Goal: Task Accomplishment & Management: Complete application form

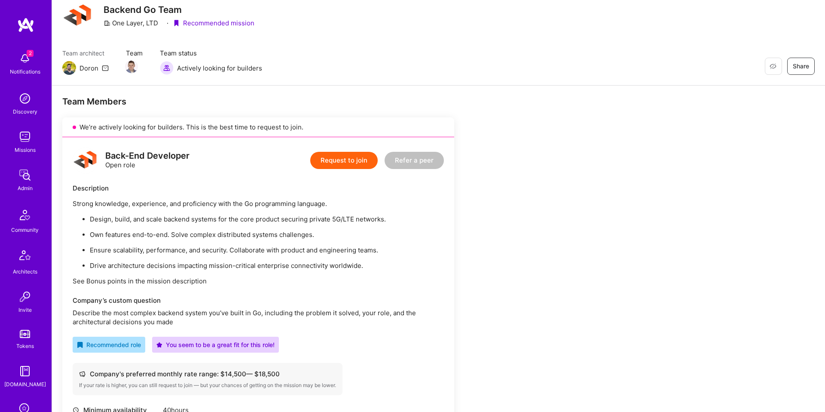
scroll to position [68, 0]
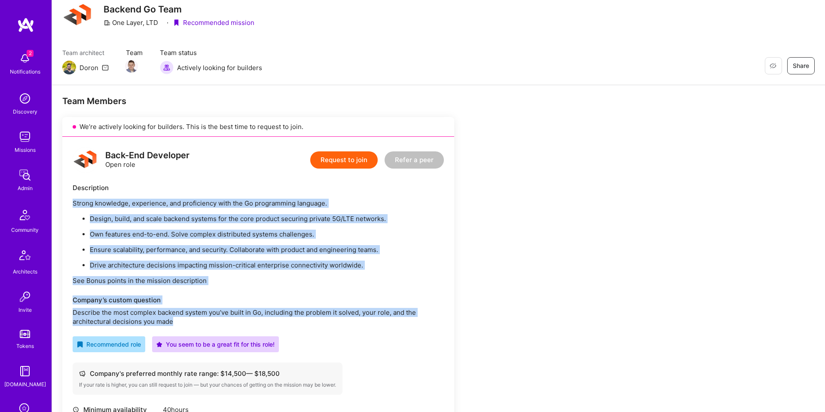
drag, startPoint x: 67, startPoint y: 202, endPoint x: 331, endPoint y: 320, distance: 288.6
click at [331, 320] on div "Back-End Developer Open role Request to join Refer a peer Description Strong kn…" at bounding box center [258, 366] width 392 height 458
copy div "Strong knowledge, experience, and proficiency with the Go programming language.…"
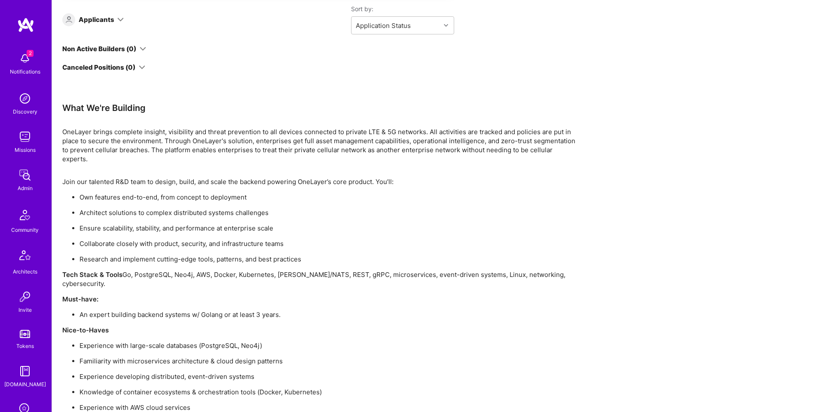
scroll to position [1469, 0]
click at [227, 128] on p "OneLayer brings complete insight, visibility and threat prevention to all devic…" at bounding box center [320, 146] width 516 height 36
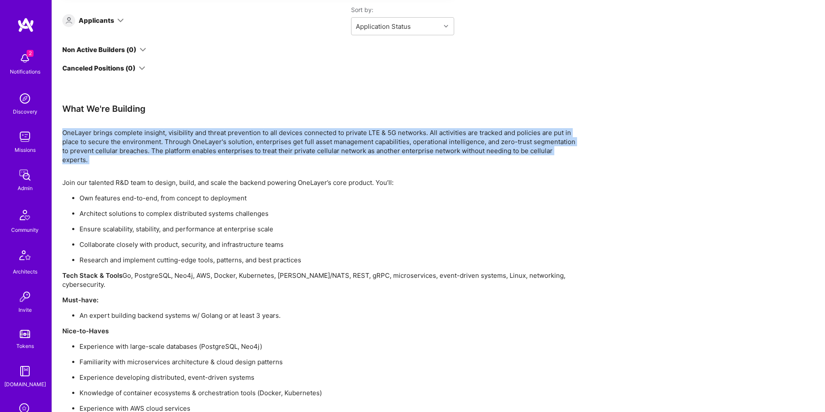
click at [227, 128] on p "OneLayer brings complete insight, visibility and threat prevention to all devic…" at bounding box center [320, 146] width 516 height 36
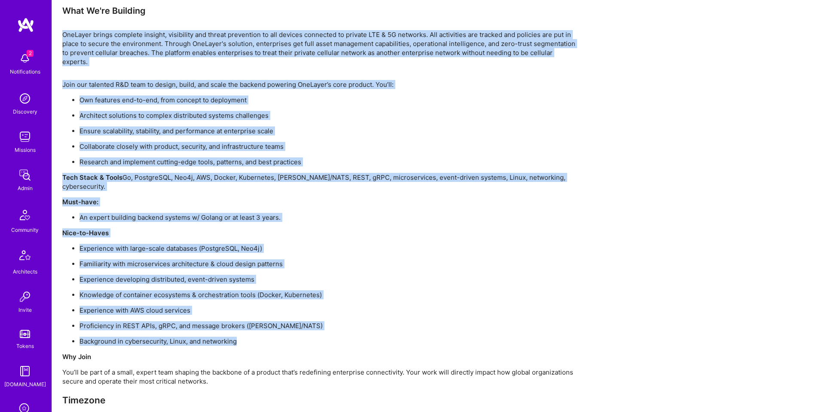
click at [320, 292] on ul "Experience with large-scale databases (PostgreSQL, Neo4j) Familiarity with micr…" at bounding box center [320, 295] width 516 height 102
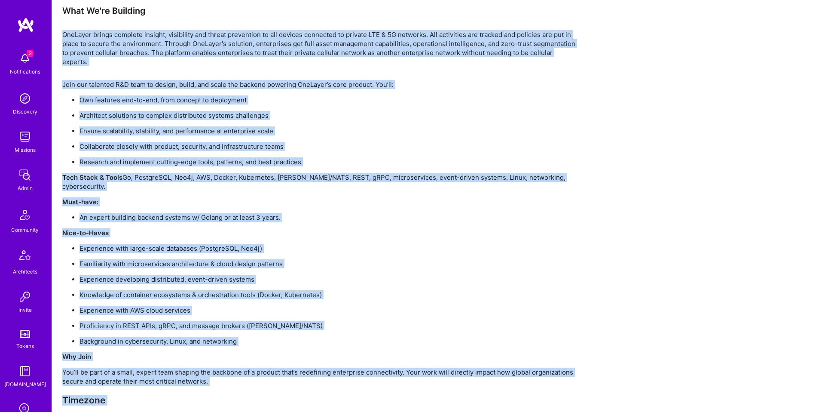
click at [347, 411] on p "Ideally, [GEOGRAPHIC_DATA]/[GEOGRAPHIC_DATA] full overlap; open for other timez…" at bounding box center [320, 418] width 516 height 9
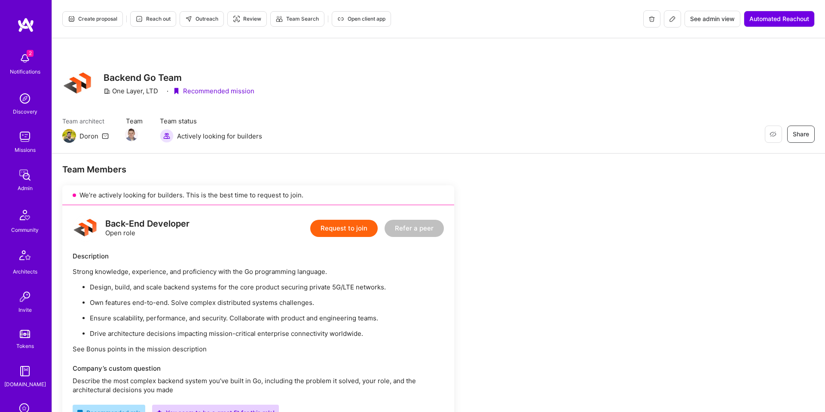
scroll to position [83, 0]
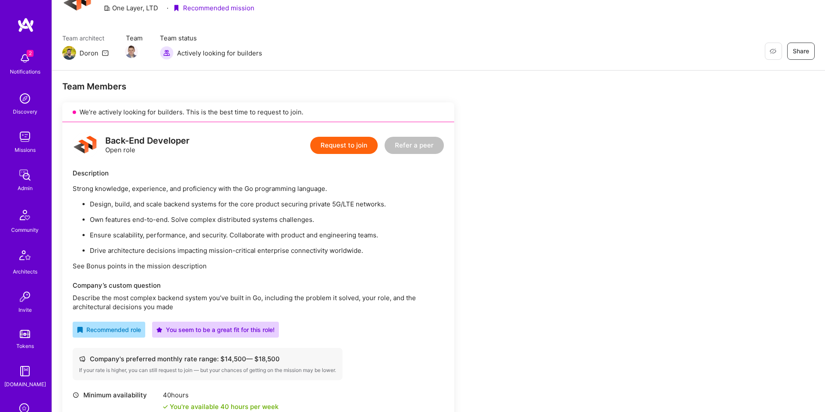
click at [119, 186] on p "Strong knowledge, experience, and proficiency with the Go programming language." at bounding box center [258, 188] width 371 height 9
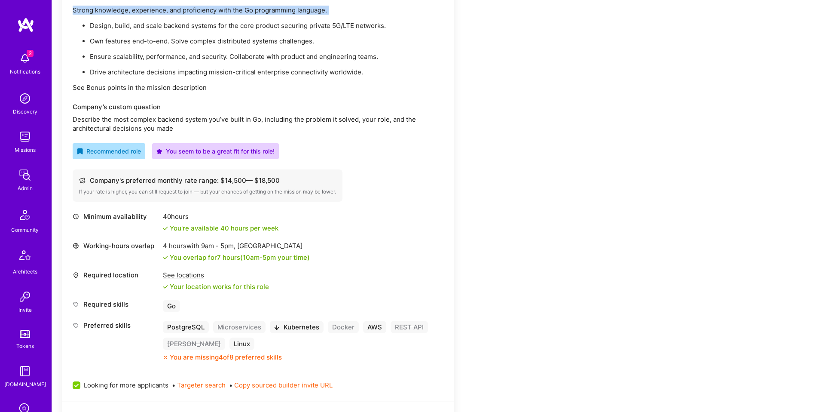
scroll to position [279, 0]
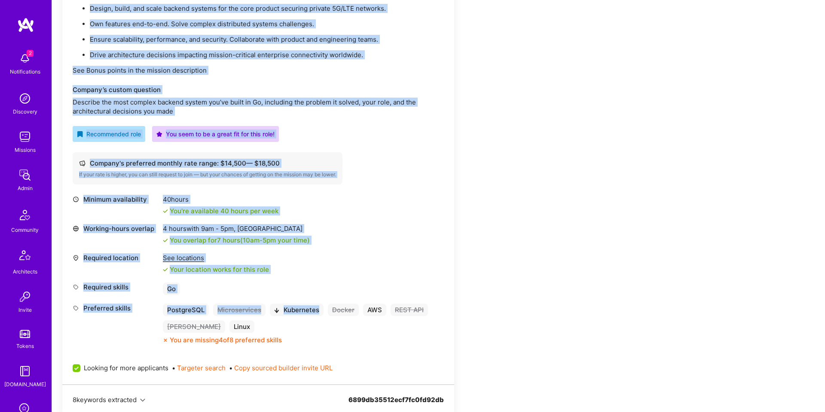
click at [298, 324] on div "PostgreSQL Microservices Kubernetes Docker AWS REST API [PERSON_NAME] Linux" at bounding box center [303, 317] width 281 height 29
click at [301, 327] on div "PostgreSQL Microservices Kubernetes Docker AWS REST API [PERSON_NAME] Linux" at bounding box center [303, 317] width 281 height 29
click at [357, 338] on div "You are missing 4 of 8 preferred skills" at bounding box center [303, 339] width 281 height 9
copy div "Loremi dolorsita, consectetu, adi elitseddoei temp inc Ut laboreetdol magnaali.…"
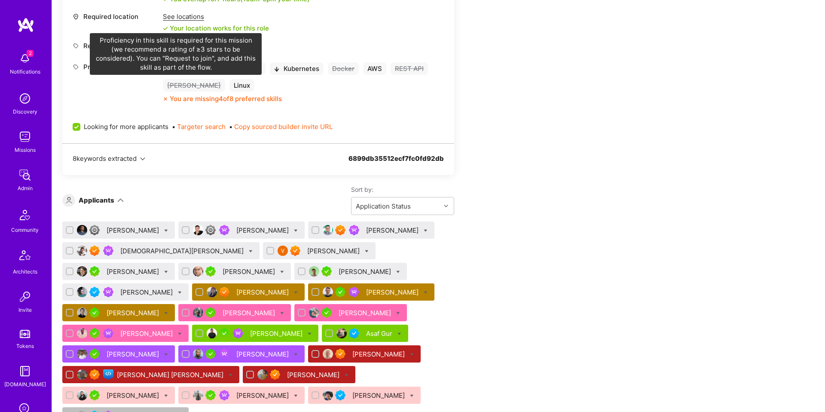
scroll to position [518, 0]
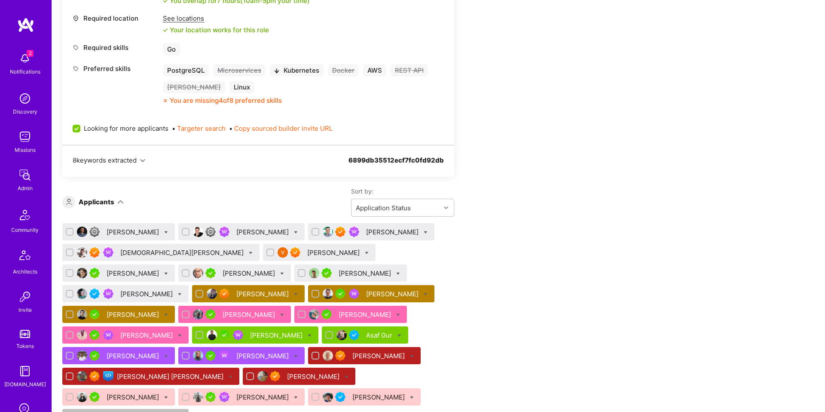
click at [127, 234] on div "[PERSON_NAME]" at bounding box center [134, 231] width 54 height 9
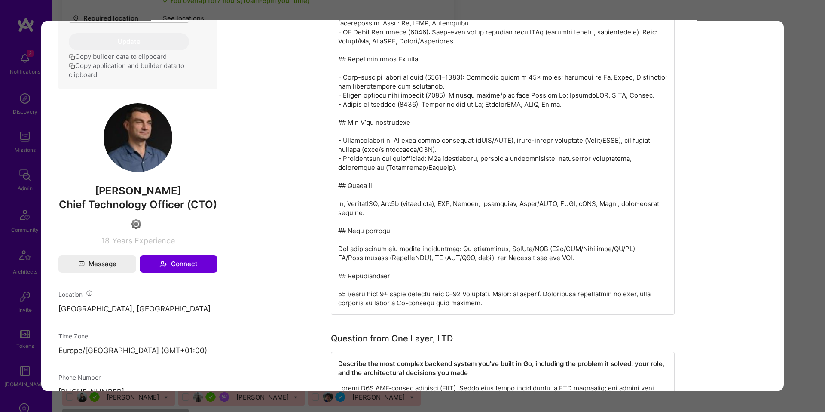
scroll to position [394, 0]
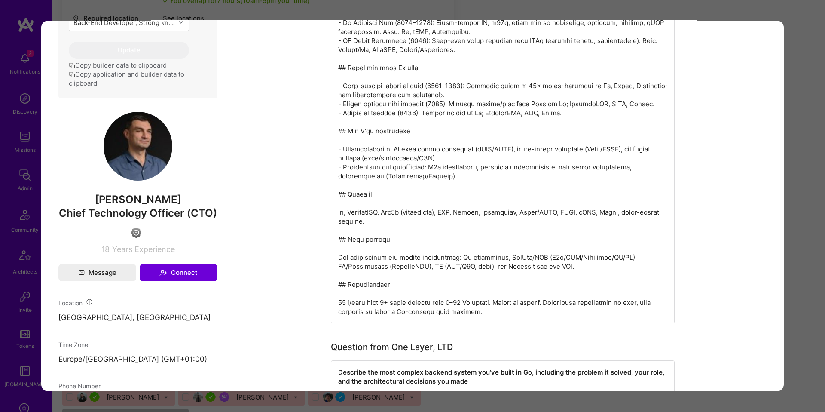
click at [174, 81] on button "Copy application and builder data to clipboard" at bounding box center [138, 79] width 138 height 18
click at [176, 77] on button "Copy application and builder data to clipboard" at bounding box center [138, 79] width 138 height 18
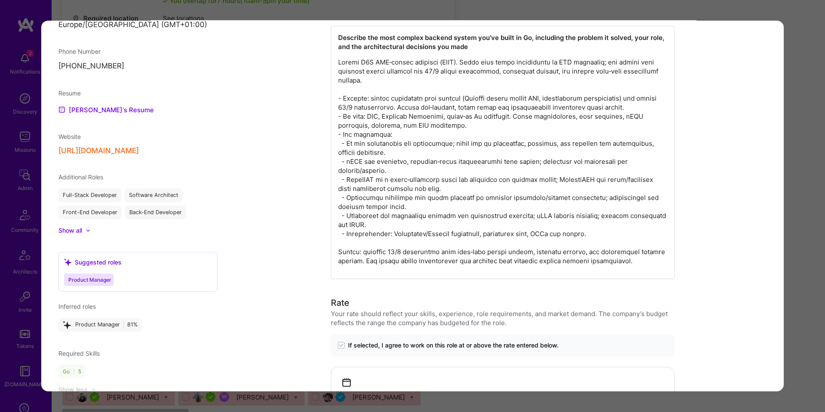
scroll to position [703, 0]
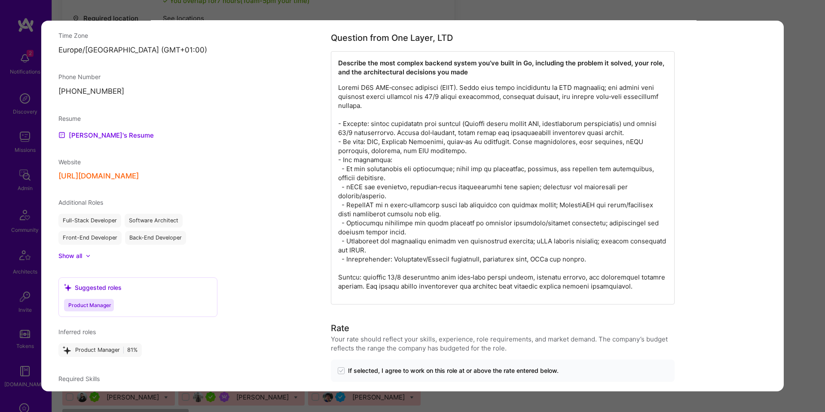
click at [437, 97] on p "modal" at bounding box center [502, 187] width 329 height 208
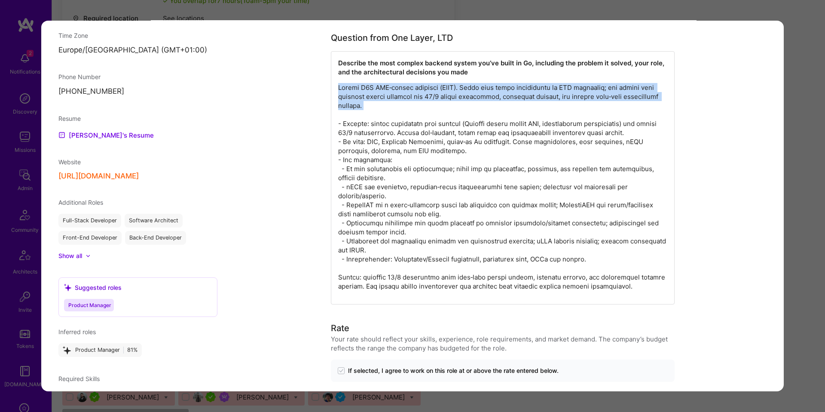
click at [437, 97] on p "modal" at bounding box center [502, 187] width 329 height 208
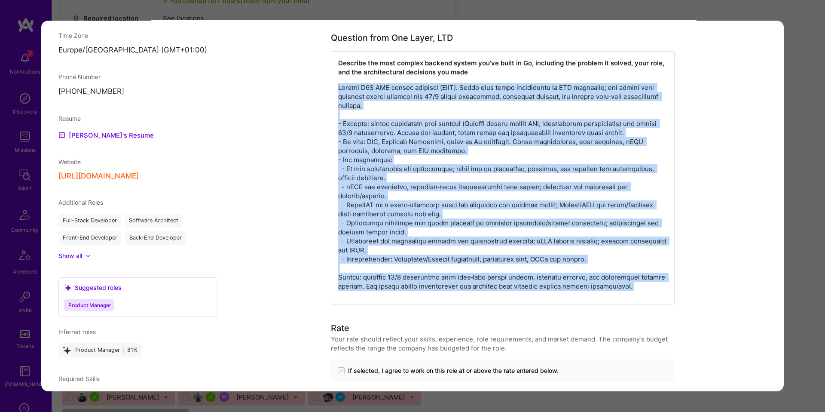
click at [658, 302] on div "Describe the most complex backend system you’ve built in Go, including the prob…" at bounding box center [503, 177] width 344 height 253
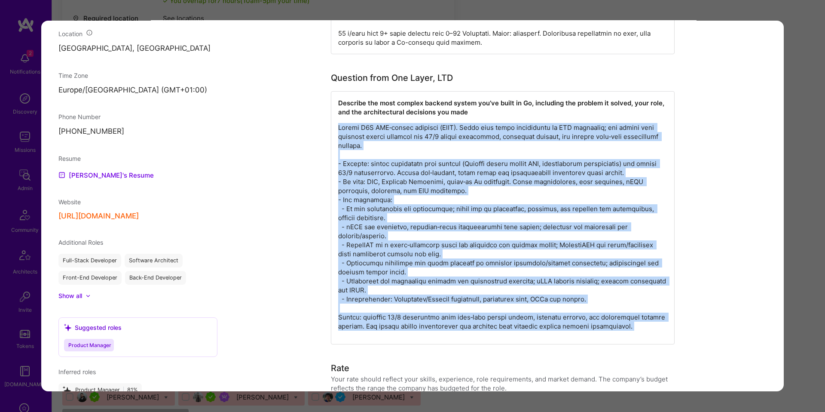
scroll to position [663, 0]
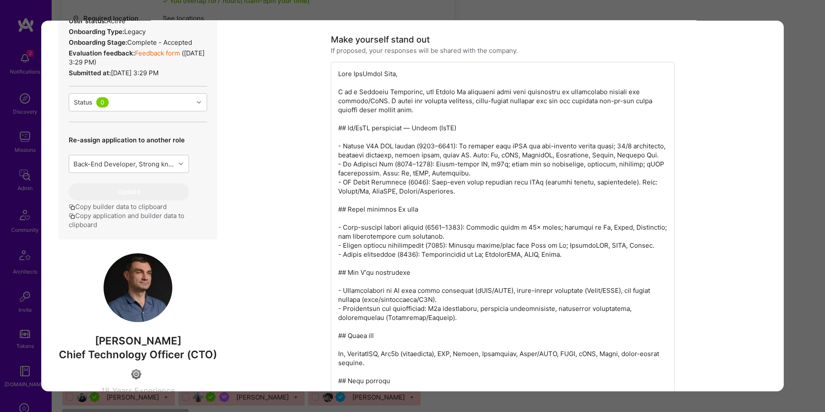
scroll to position [0, 0]
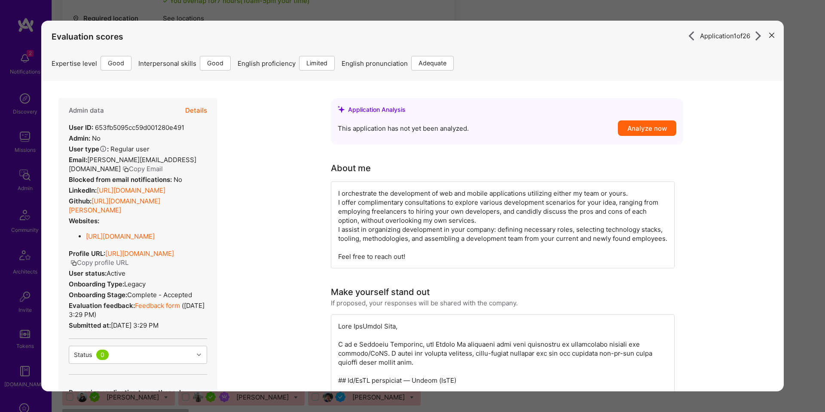
click at [760, 40] on icon "modal" at bounding box center [759, 36] width 10 height 10
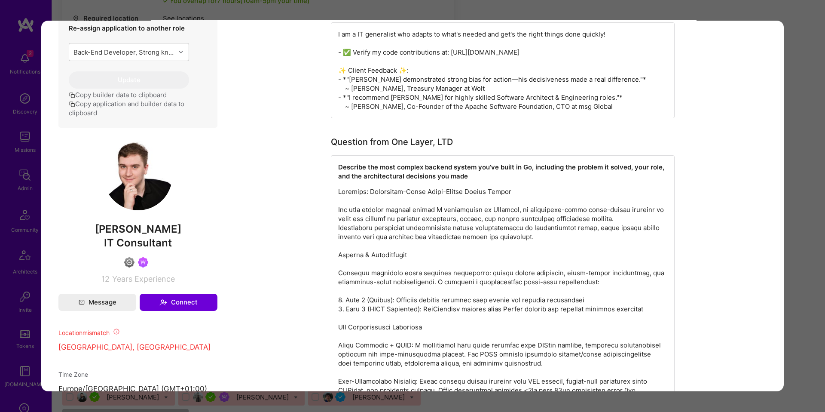
scroll to position [340, 0]
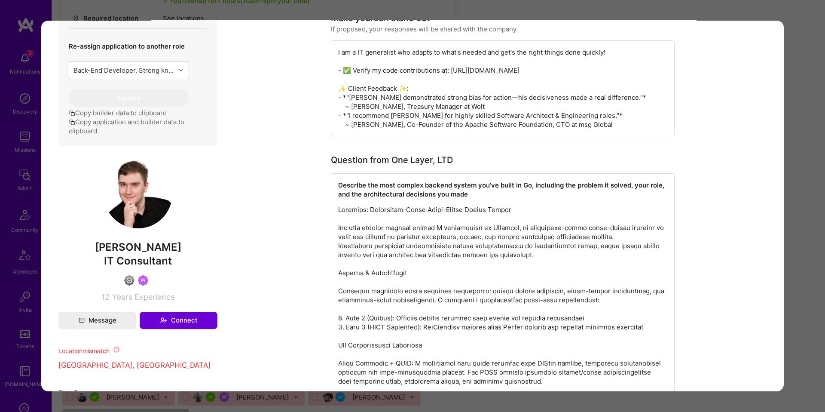
click at [154, 129] on button "Copy application and builder data to clipboard" at bounding box center [138, 126] width 138 height 18
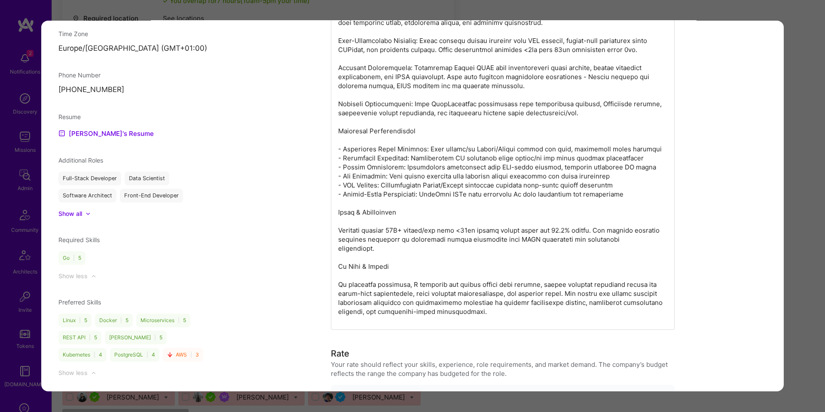
scroll to position [793, 0]
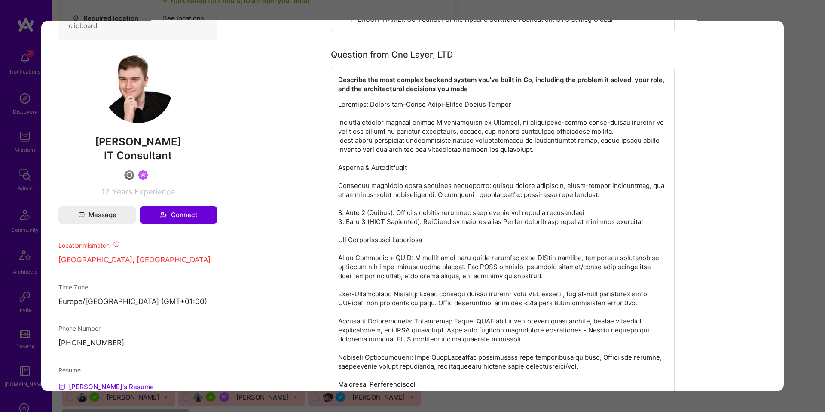
scroll to position [417, 0]
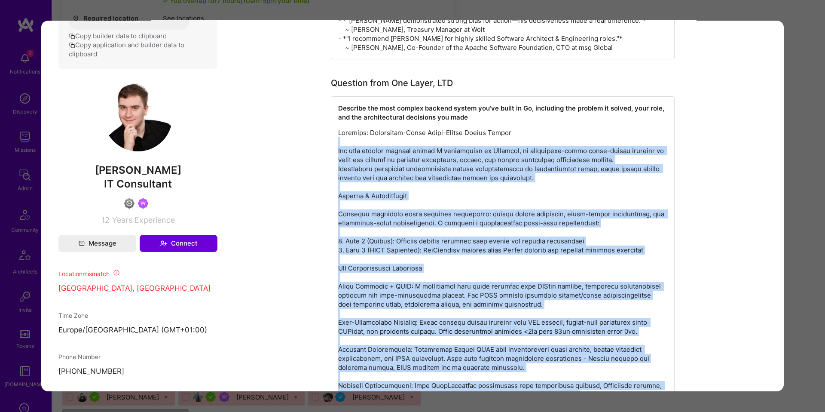
click at [389, 138] on p "modal" at bounding box center [502, 362] width 329 height 469
click at [387, 133] on p "modal" at bounding box center [502, 362] width 329 height 469
copy p "Kernovia: Enterprise-Grade Micro-Kernel Plugin System The most complex backend …"
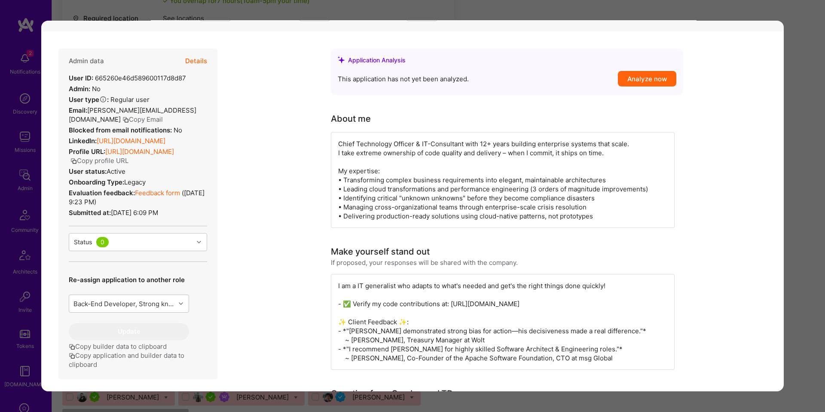
scroll to position [0, 0]
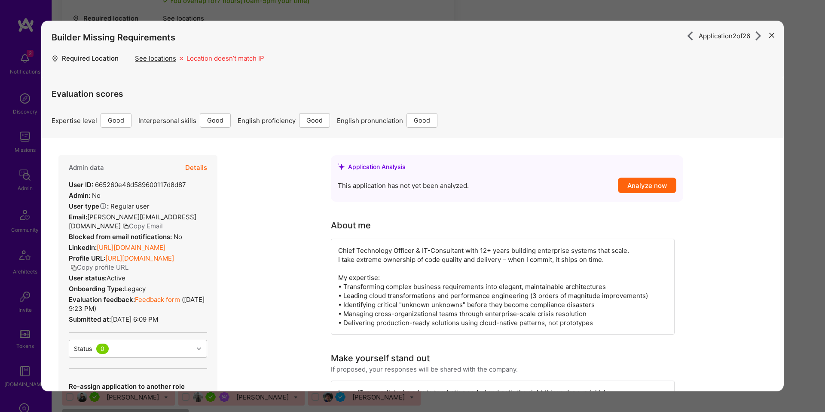
click at [755, 41] on div "Builder Missing Requirements" at bounding box center [413, 37] width 722 height 33
click at [757, 34] on icon "modal" at bounding box center [759, 36] width 10 height 10
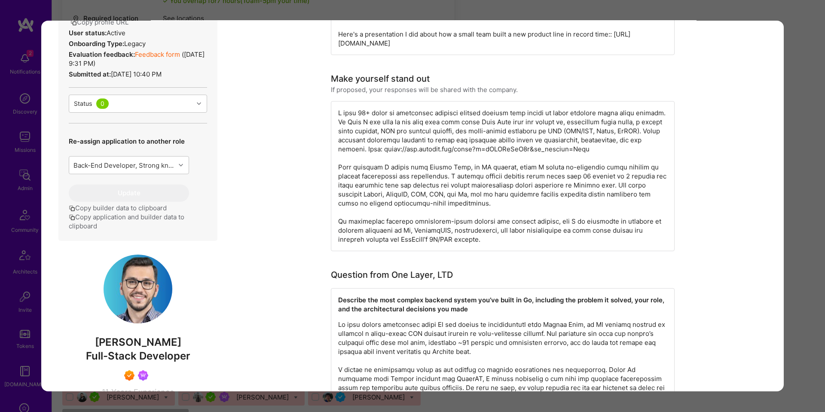
scroll to position [237, 0]
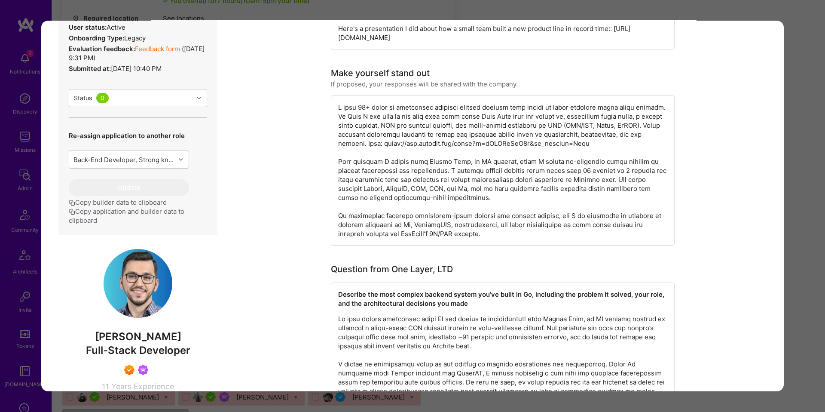
click at [152, 225] on button "Copy application and builder data to clipboard" at bounding box center [138, 216] width 138 height 18
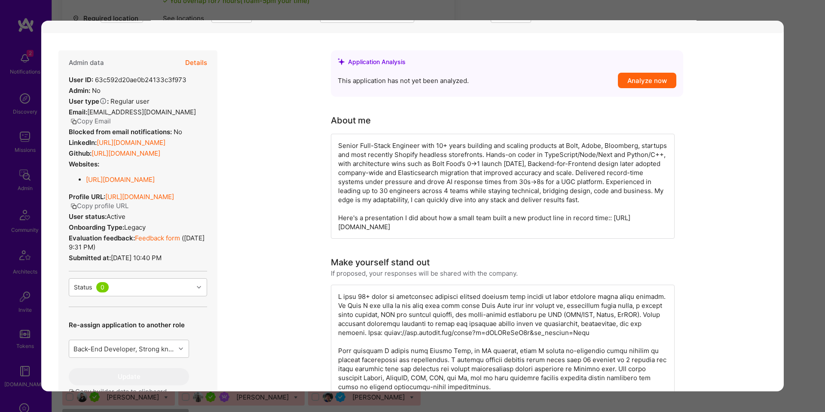
scroll to position [0, 0]
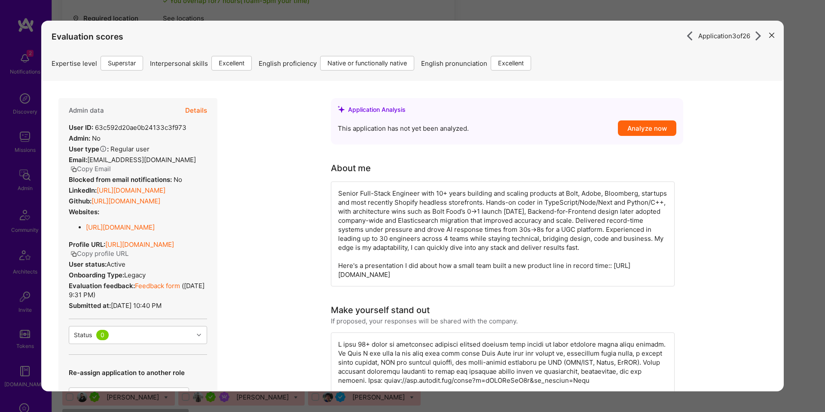
click at [754, 34] on icon "modal" at bounding box center [759, 36] width 10 height 10
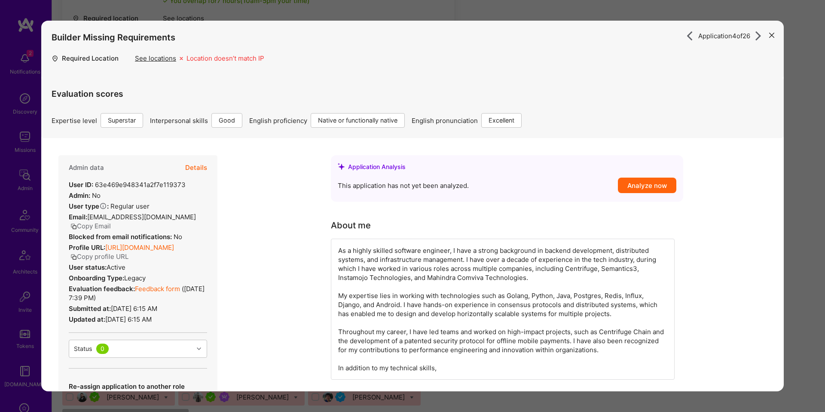
click at [685, 38] on icon "modal" at bounding box center [690, 36] width 10 height 10
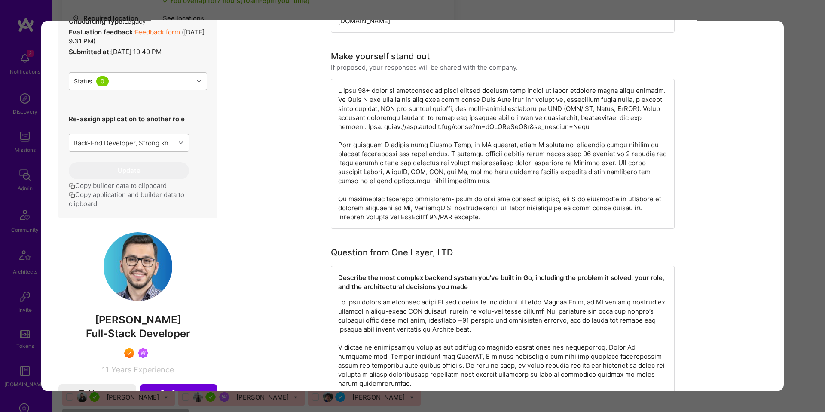
scroll to position [337, 0]
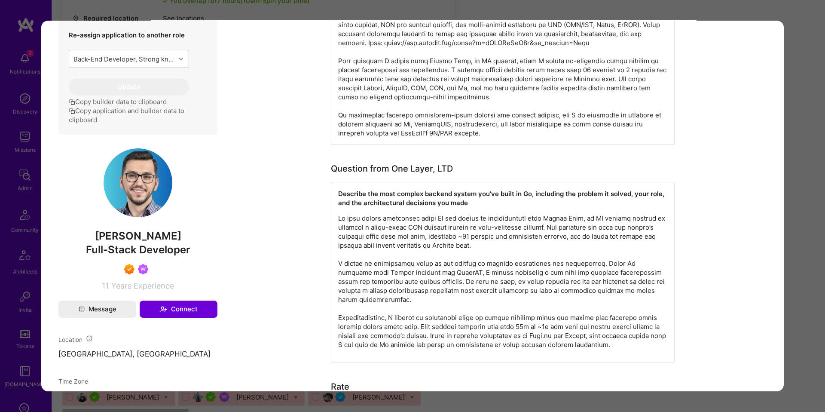
click at [514, 221] on p "modal" at bounding box center [502, 281] width 329 height 135
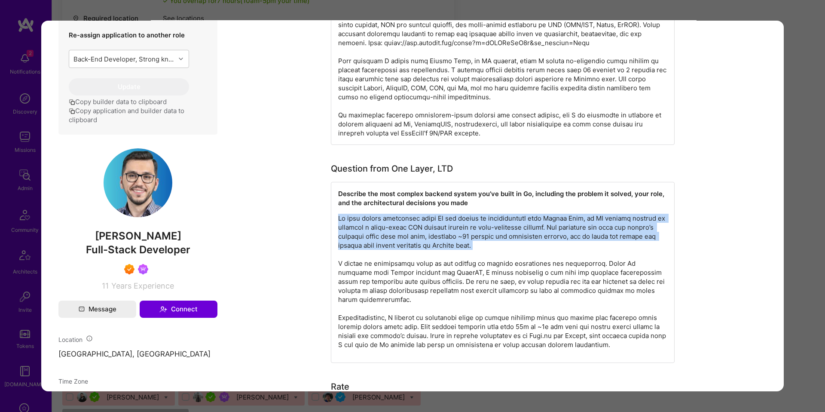
click at [514, 221] on p "modal" at bounding box center [502, 281] width 329 height 135
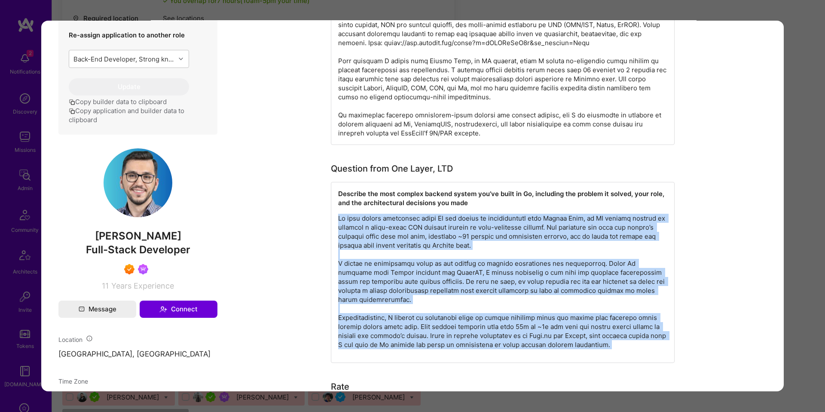
click at [520, 344] on p "modal" at bounding box center [502, 281] width 329 height 135
copy p "Lo ipsu dolors ametconsec adipi El sed doeius te incididuntutl etdo Magnaa Enim…"
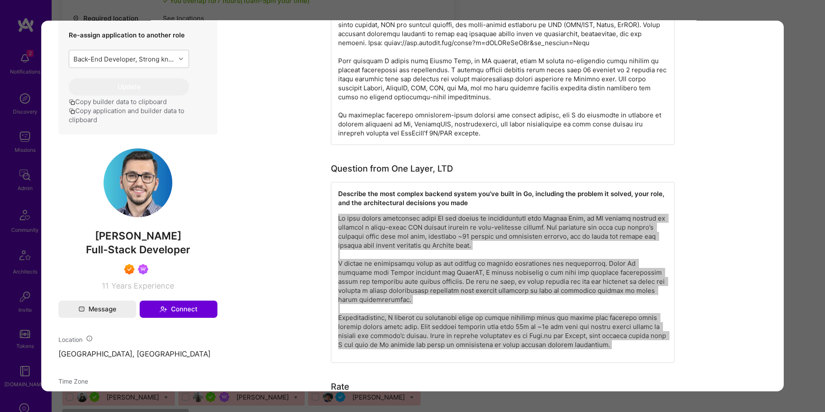
scroll to position [0, 0]
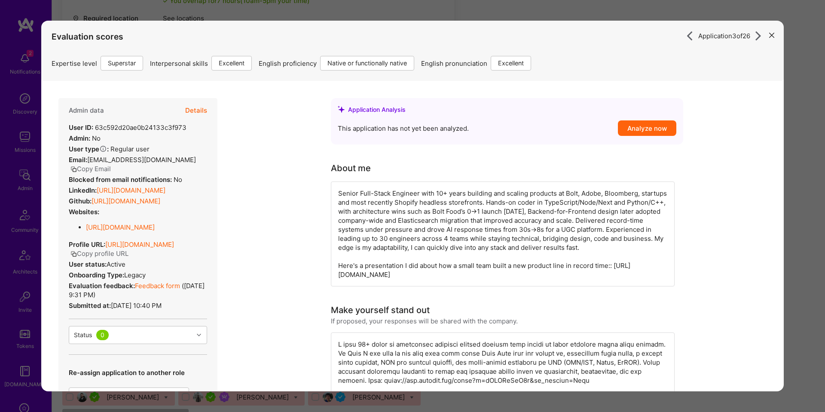
click at [760, 35] on icon "modal" at bounding box center [759, 36] width 10 height 10
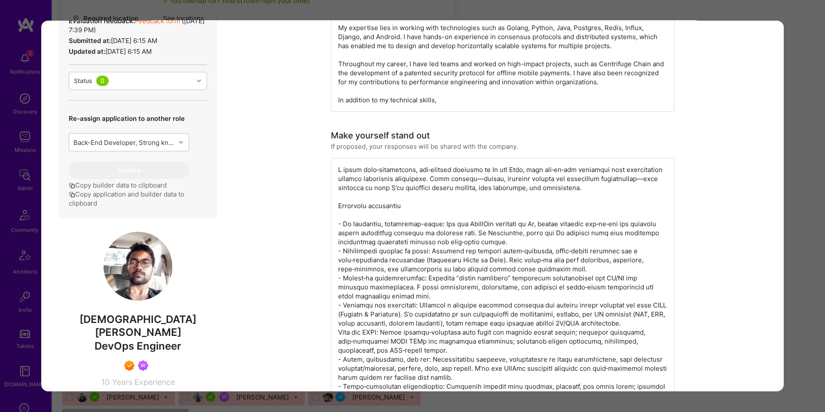
scroll to position [269, 0]
click at [148, 198] on button "Copy application and builder data to clipboard" at bounding box center [138, 197] width 138 height 18
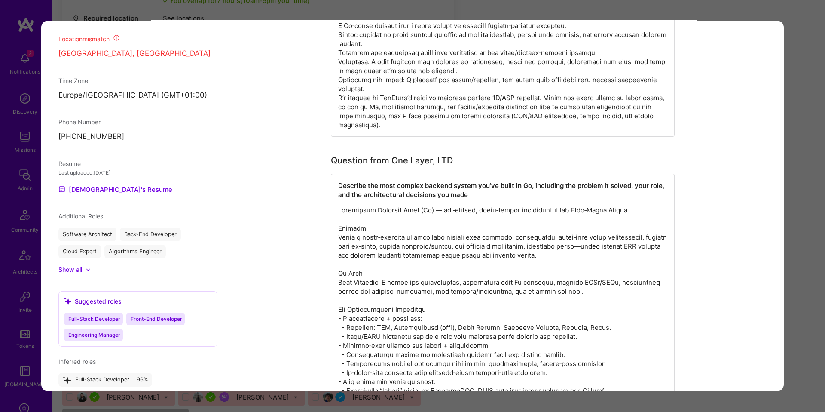
scroll to position [668, 0]
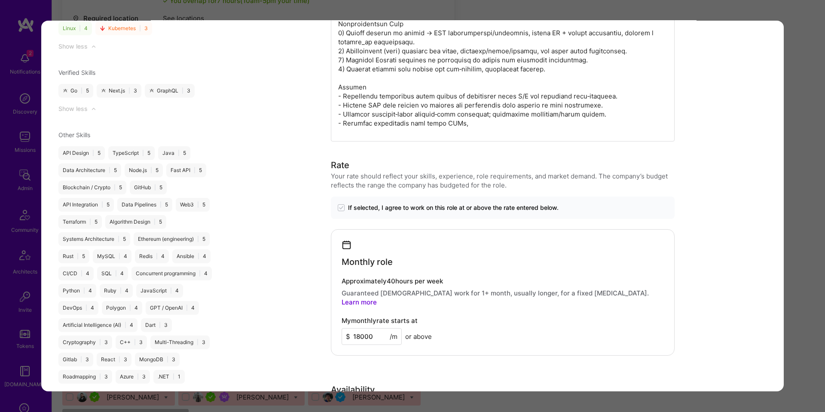
scroll to position [1183, 0]
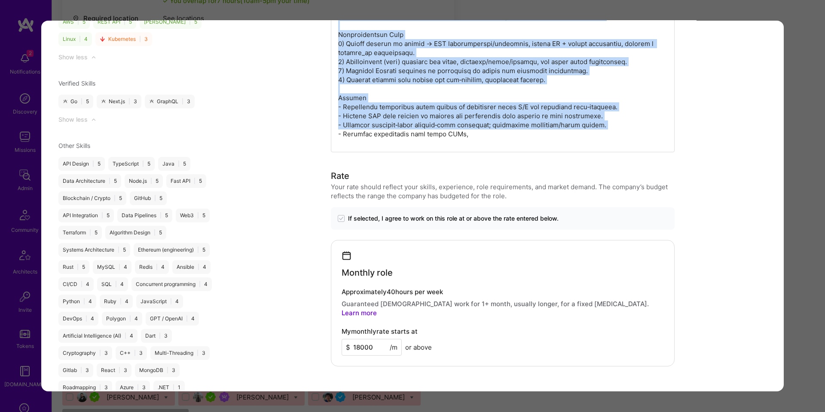
copy p "Loremipsum Dolorsit Amet (Co) — adi‑elitsed, doeiu‑tempor incididuntut lab Etdo…"
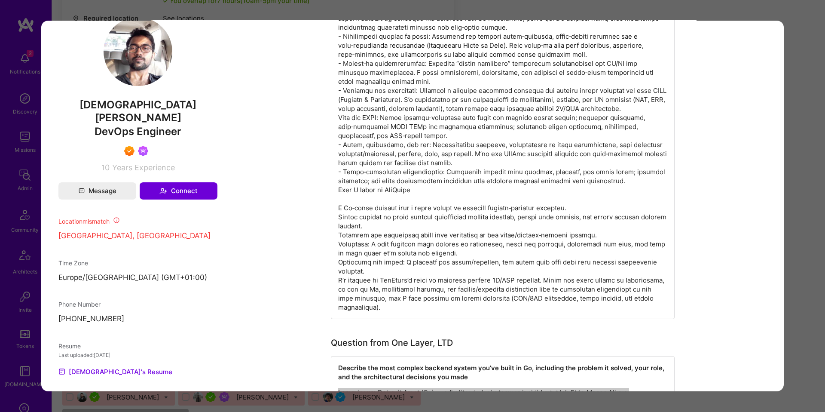
scroll to position [0, 0]
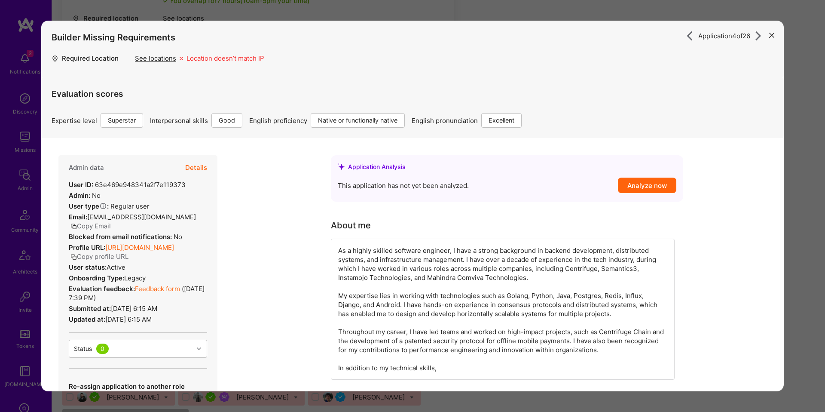
click at [756, 37] on icon "modal" at bounding box center [759, 36] width 10 height 10
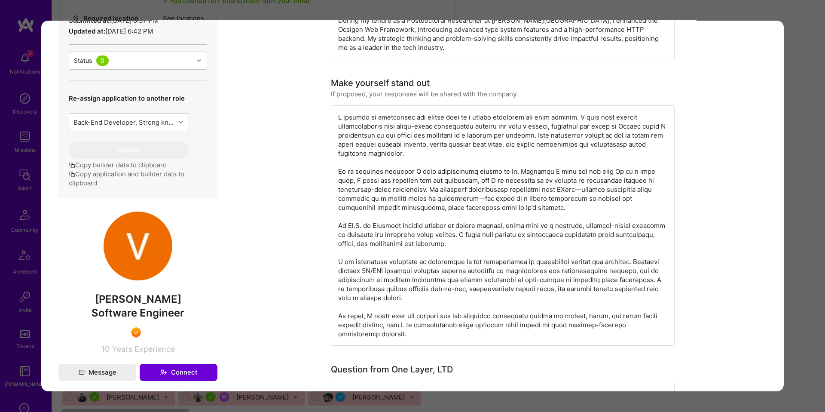
scroll to position [292, 0]
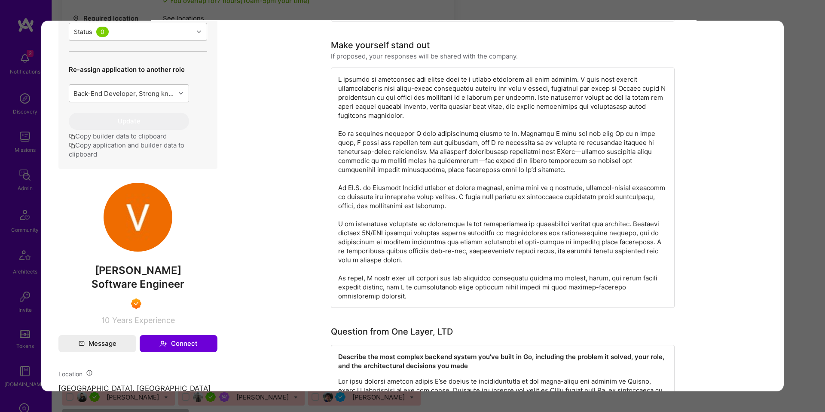
click at [806, 153] on div "Application 5 of 26 Evaluation scores Expertise level Superstar Interpersonal s…" at bounding box center [412, 206] width 825 height 412
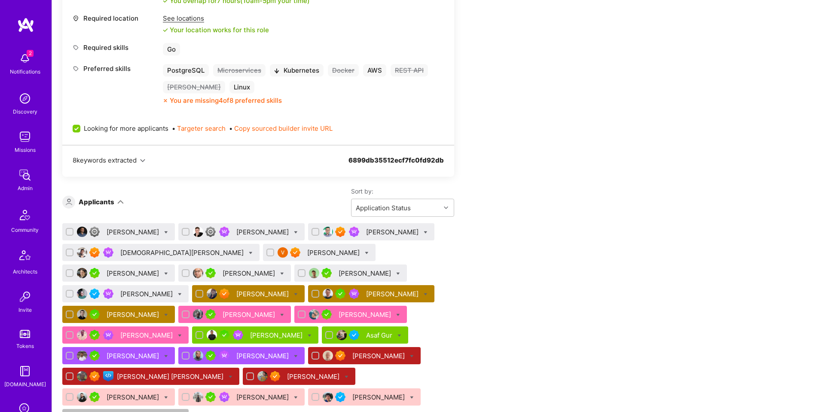
click at [307, 253] on div "[PERSON_NAME]" at bounding box center [334, 252] width 54 height 9
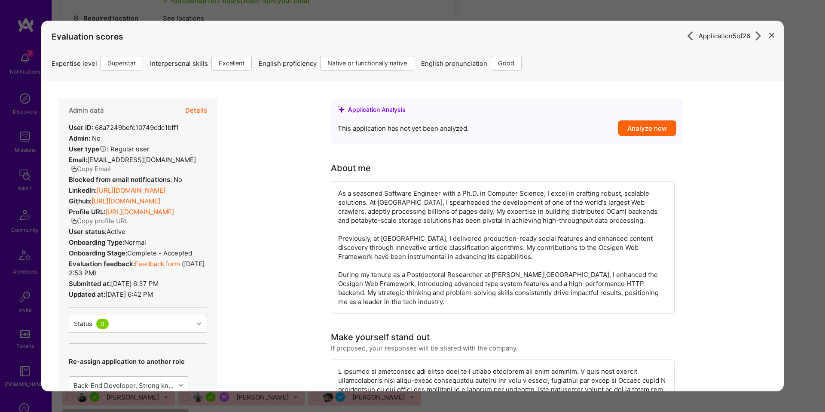
click at [757, 39] on icon "modal" at bounding box center [759, 36] width 10 height 10
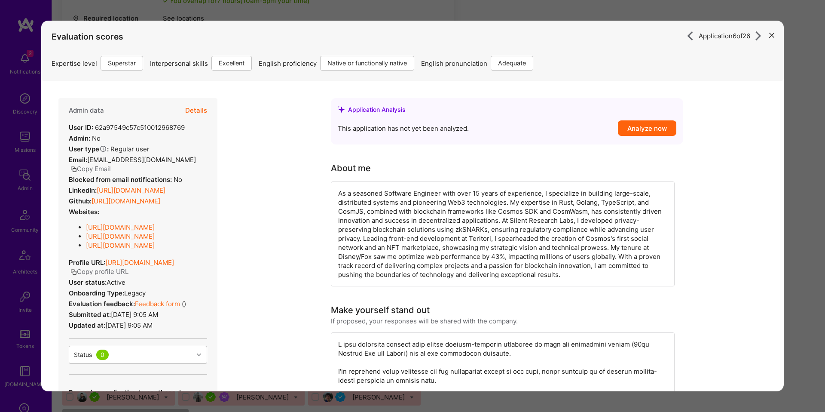
click at [686, 37] on icon "modal" at bounding box center [691, 36] width 10 height 10
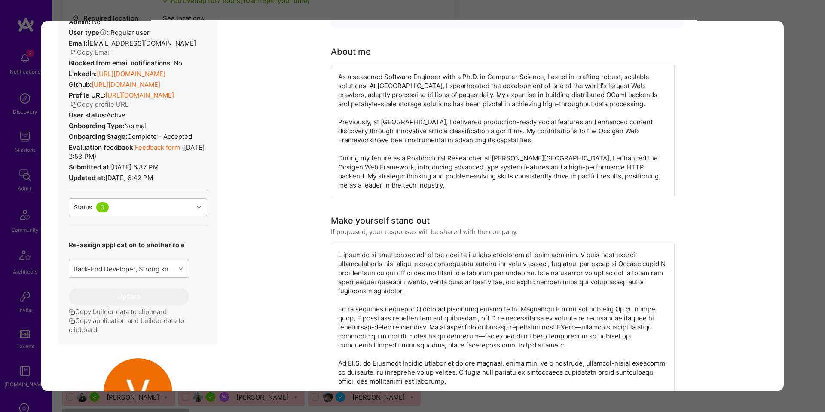
scroll to position [145, 0]
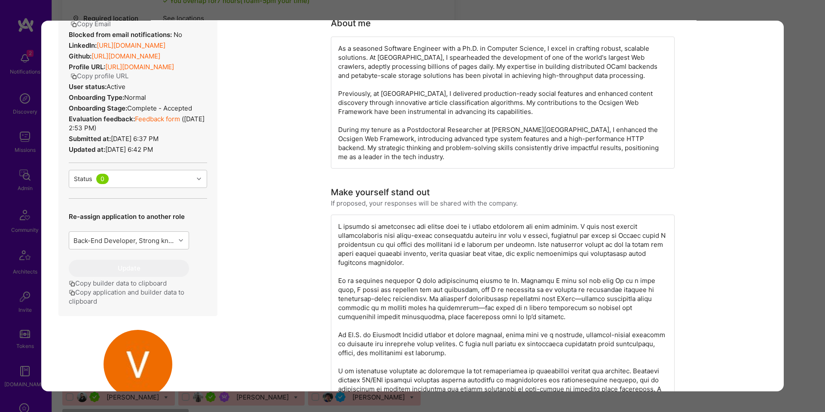
click at [148, 295] on button "Copy application and builder data to clipboard" at bounding box center [138, 297] width 138 height 18
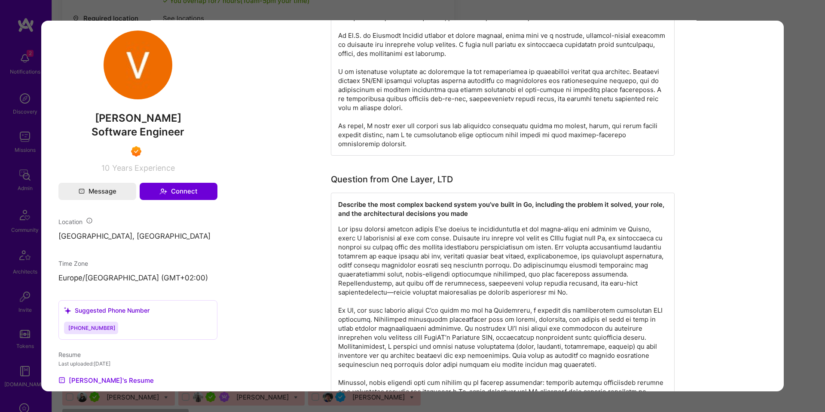
click at [441, 233] on p "modal" at bounding box center [502, 319] width 329 height 190
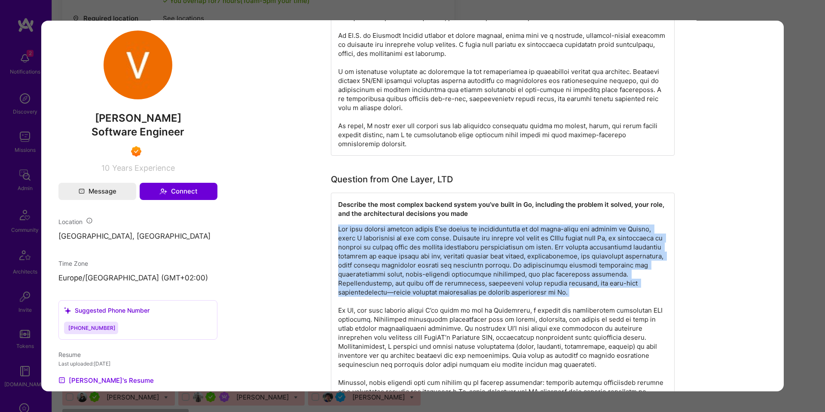
click at [441, 233] on p "modal" at bounding box center [502, 319] width 329 height 190
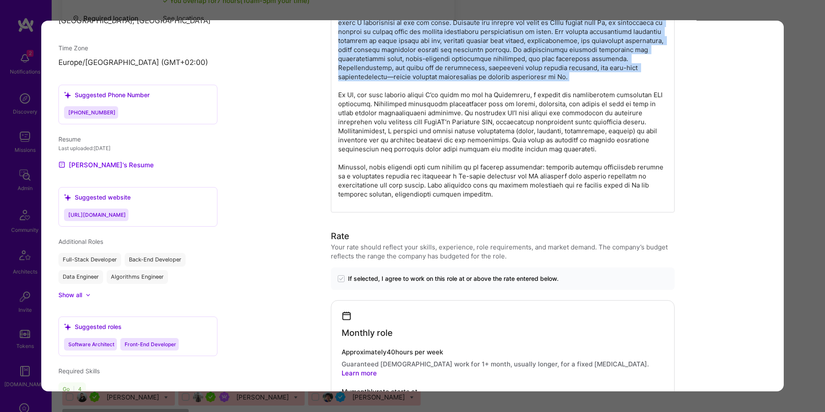
scroll to position [663, 0]
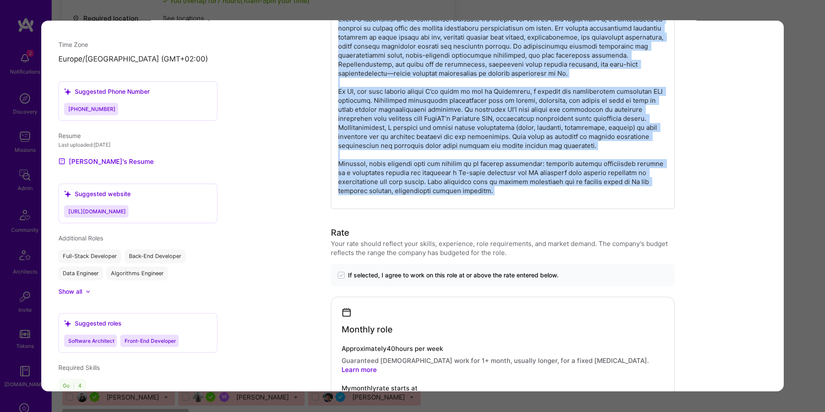
click at [457, 195] on p "modal" at bounding box center [502, 101] width 329 height 190
copy p "Lor ipsu dolorsi ametcon adipis E’se doeius te incididuntutla et dol magna-aliq…"
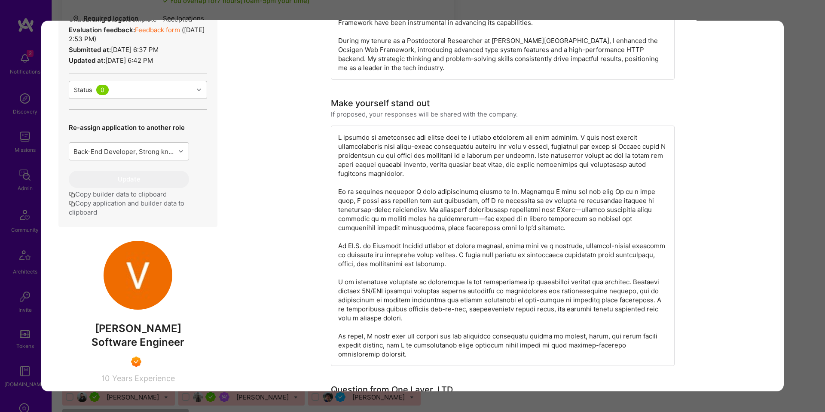
scroll to position [0, 0]
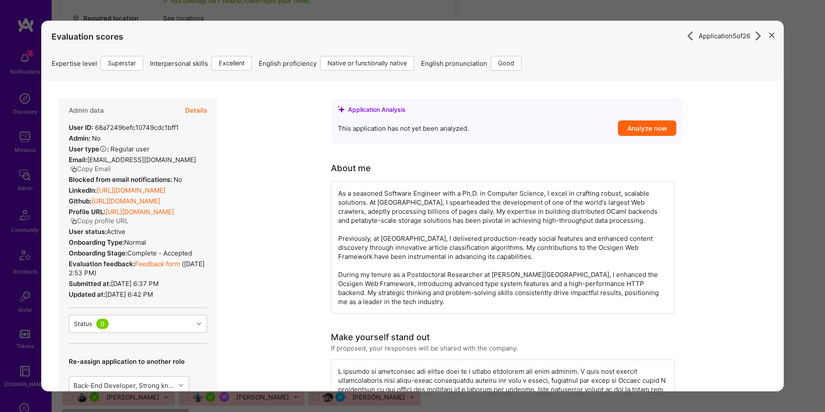
click at [757, 33] on icon "modal" at bounding box center [759, 36] width 10 height 10
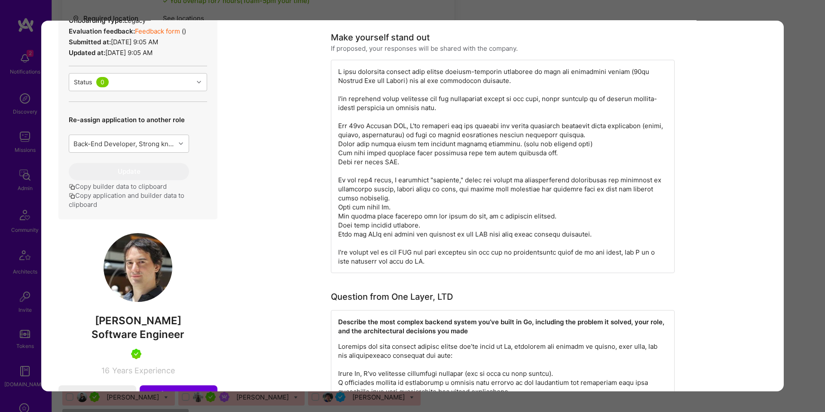
scroll to position [308, 0]
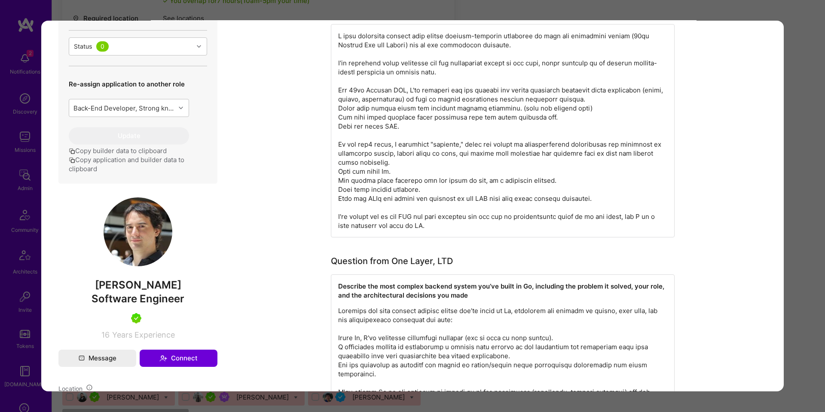
click at [158, 168] on button "Copy application and builder data to clipboard" at bounding box center [138, 164] width 138 height 18
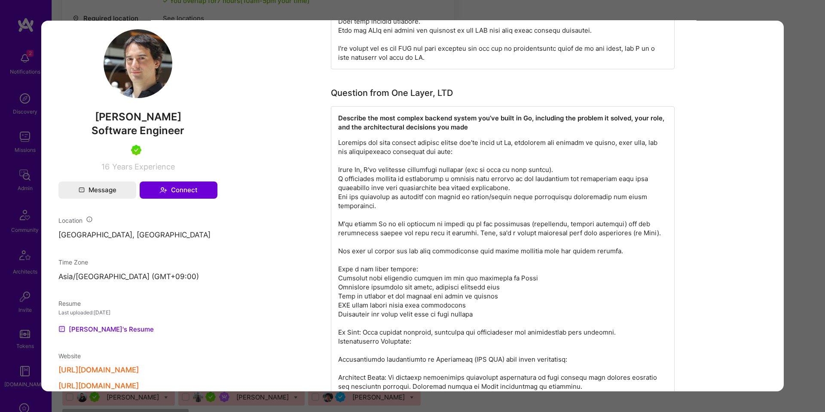
scroll to position [482, 0]
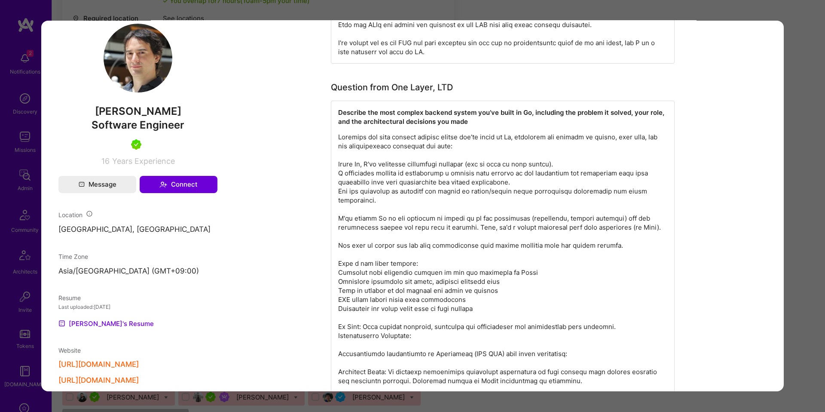
click at [436, 137] on p "modal" at bounding box center [502, 299] width 329 height 334
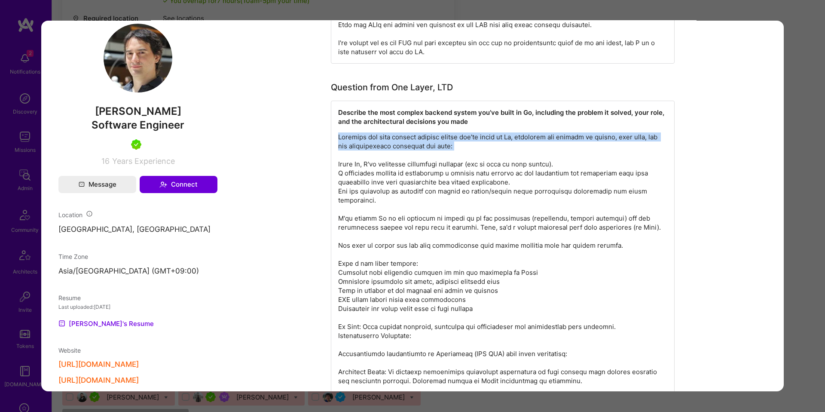
click at [436, 137] on p "modal" at bounding box center [502, 299] width 329 height 334
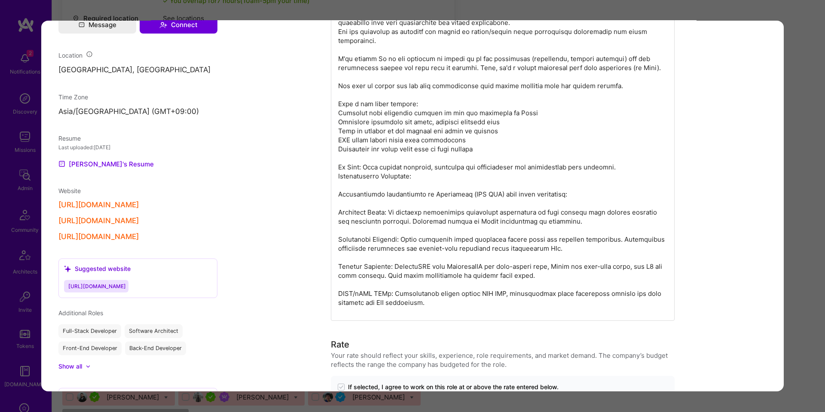
scroll to position [830, 0]
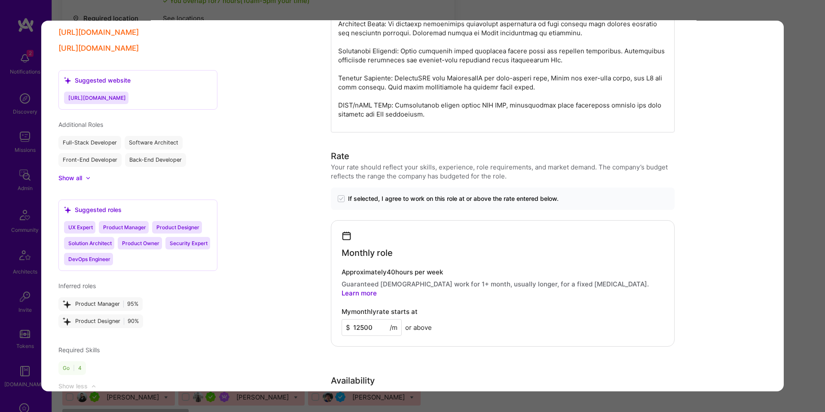
copy p "Loremips dol sita consect adipisc elitse doe’te incid ut La, etdolorem ali enim…"
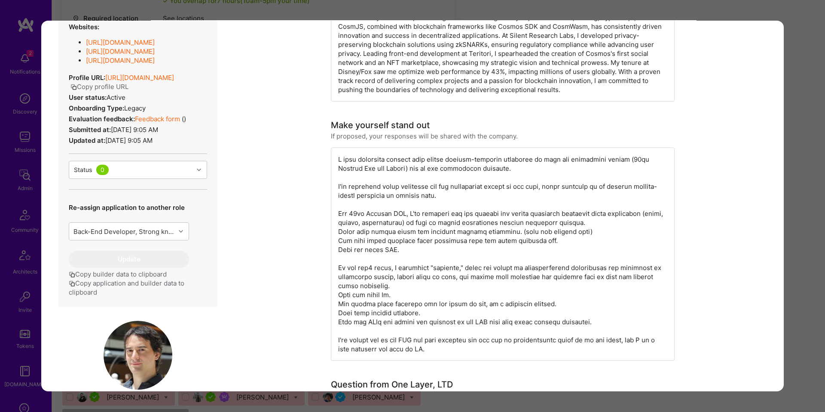
scroll to position [0, 0]
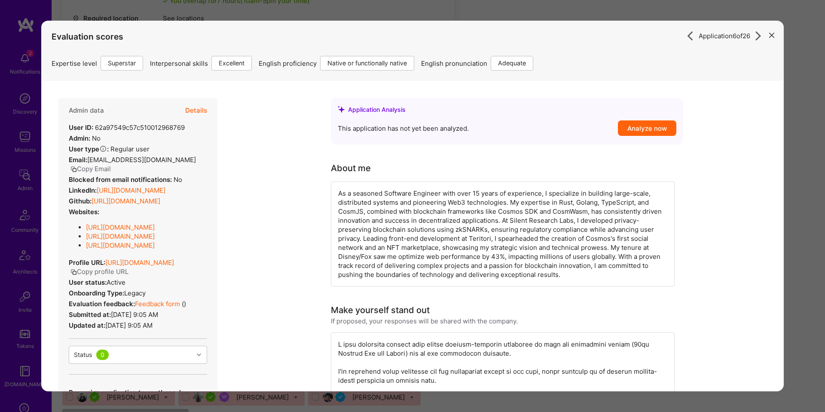
click at [759, 34] on icon "modal" at bounding box center [759, 36] width 10 height 10
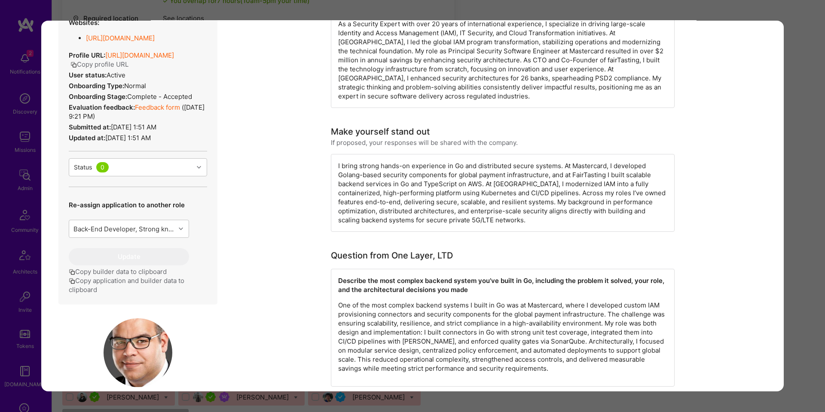
scroll to position [267, 0]
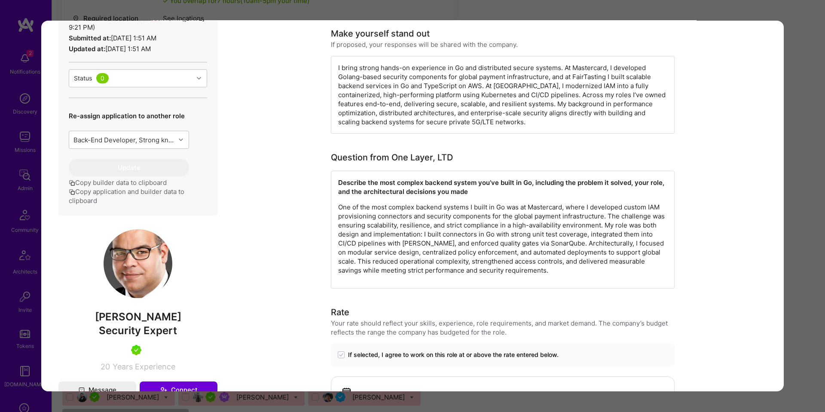
click at [181, 205] on button "Copy application and builder data to clipboard" at bounding box center [138, 196] width 138 height 18
click at [428, 234] on p "One of the most complex backend systems I built in Go was at Mastercard, where …" at bounding box center [502, 238] width 329 height 72
click at [427, 234] on p "One of the most complex backend systems I built in Go was at Mastercard, where …" at bounding box center [502, 238] width 329 height 72
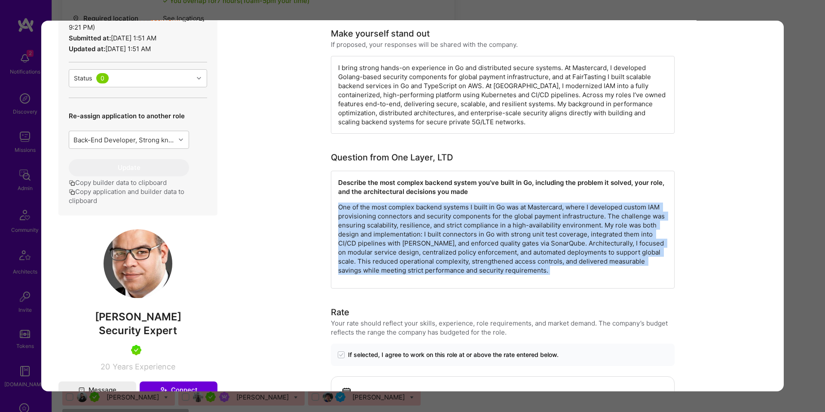
click at [427, 234] on p "One of the most complex backend systems I built in Go was at Mastercard, where …" at bounding box center [502, 238] width 329 height 72
copy p "One of the most complex backend systems I built in Go was at Mastercard, where …"
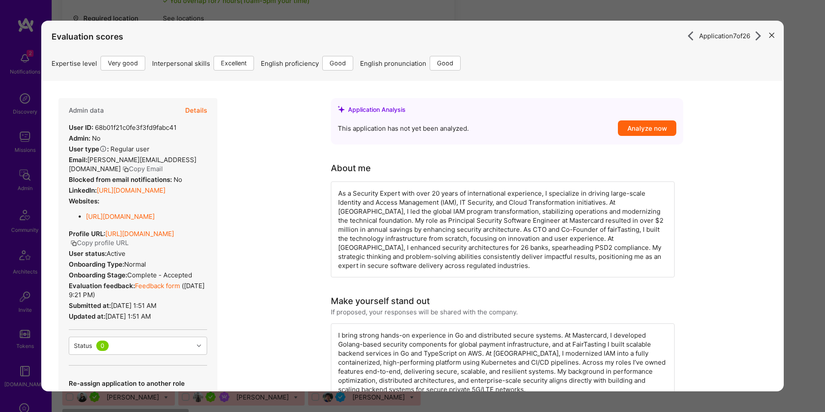
click at [755, 39] on icon "modal" at bounding box center [759, 36] width 10 height 10
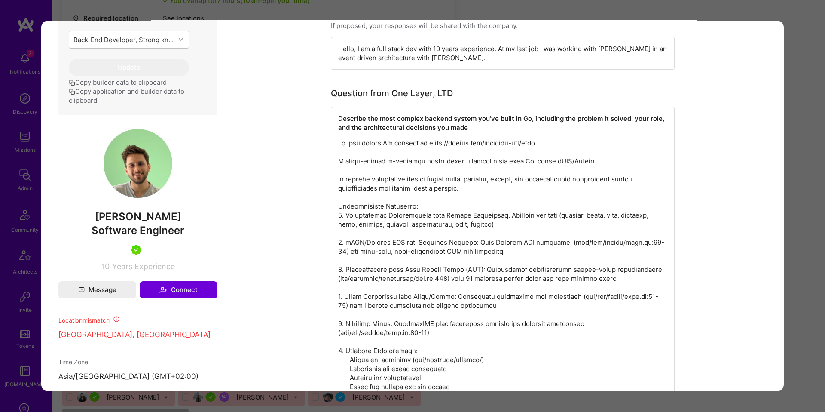
scroll to position [371, 0]
click at [16, 27] on div "Application 8 of 26 Builder Missing Requirements Required Location See location…" at bounding box center [412, 206] width 825 height 412
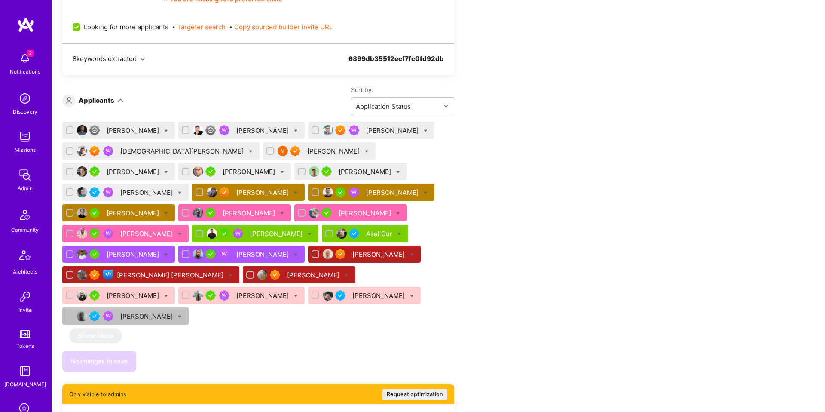
scroll to position [618, 0]
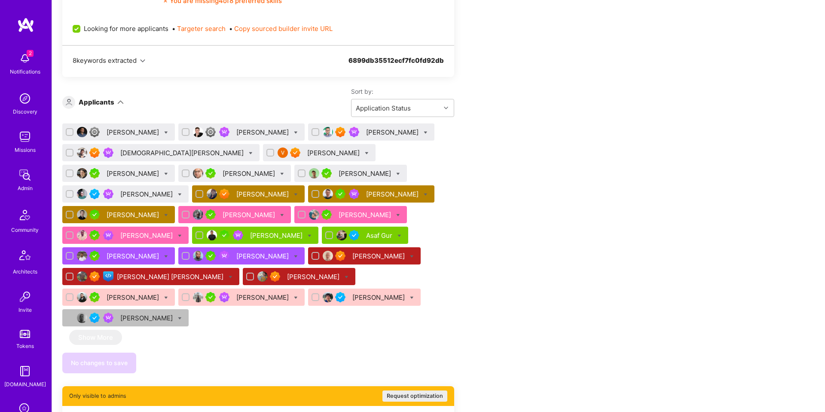
click at [313, 132] on input "checkbox" at bounding box center [316, 132] width 6 height 6
checkbox input "true"
click at [268, 152] on input "checkbox" at bounding box center [271, 153] width 6 height 6
checkbox input "true"
drag, startPoint x: 341, startPoint y: 154, endPoint x: 336, endPoint y: 155, distance: 5.7
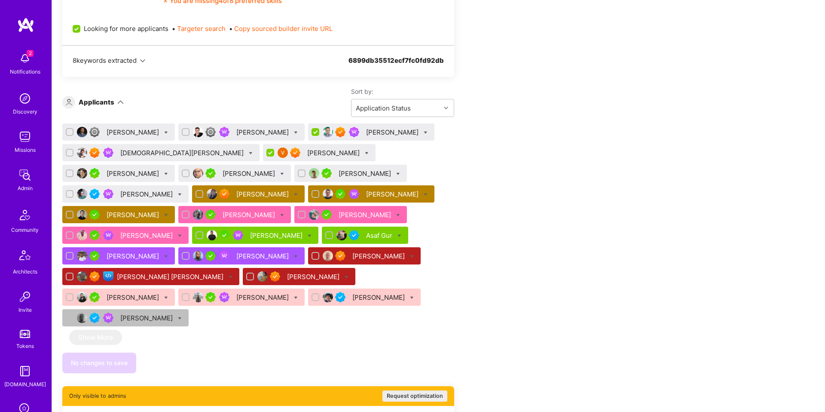
click at [74, 171] on input "checkbox" at bounding box center [70, 174] width 6 height 6
checkbox input "true"
click at [298, 174] on div at bounding box center [302, 173] width 8 height 8
click at [300, 174] on input "checkbox" at bounding box center [303, 174] width 6 height 6
checkbox input "true"
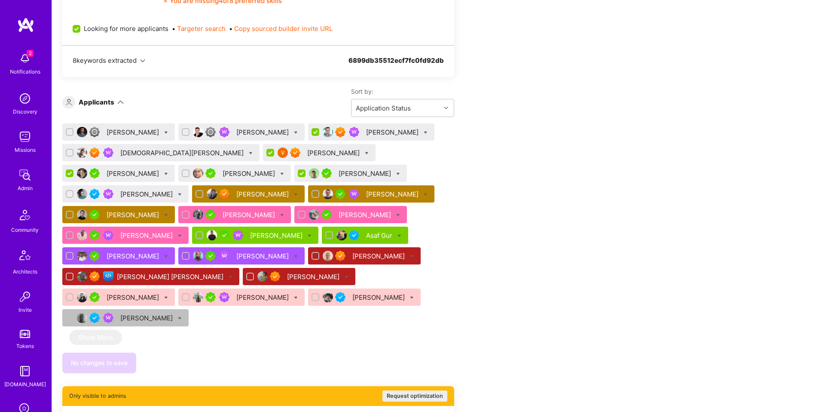
scroll to position [0, 0]
click at [365, 151] on icon at bounding box center [367, 153] width 4 height 4
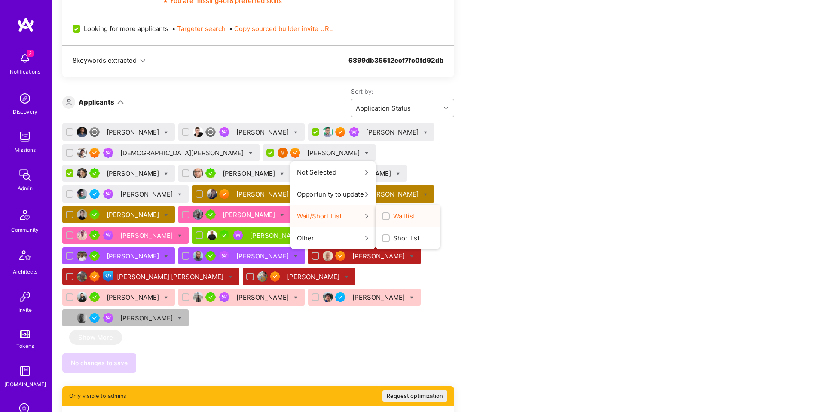
click at [393, 219] on span "Waitlist" at bounding box center [404, 216] width 22 height 9
click at [384, 219] on input "Waitlist" at bounding box center [387, 217] width 6 height 6
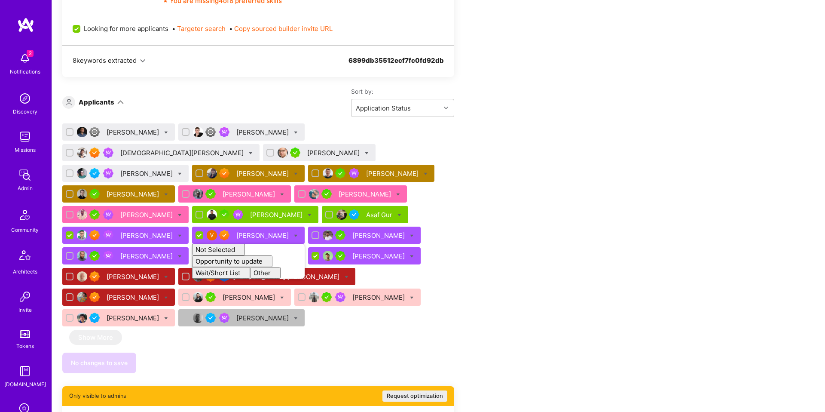
checkbox input "false"
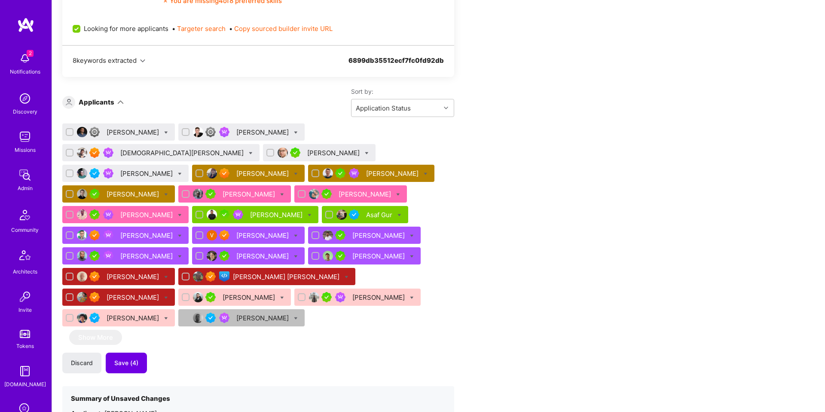
click at [184, 132] on input "checkbox" at bounding box center [187, 132] width 6 height 6
click at [183, 133] on input "checkbox" at bounding box center [187, 133] width 8 height 8
checkbox input "false"
click at [398, 214] on icon at bounding box center [400, 215] width 4 height 4
checkbox input "true"
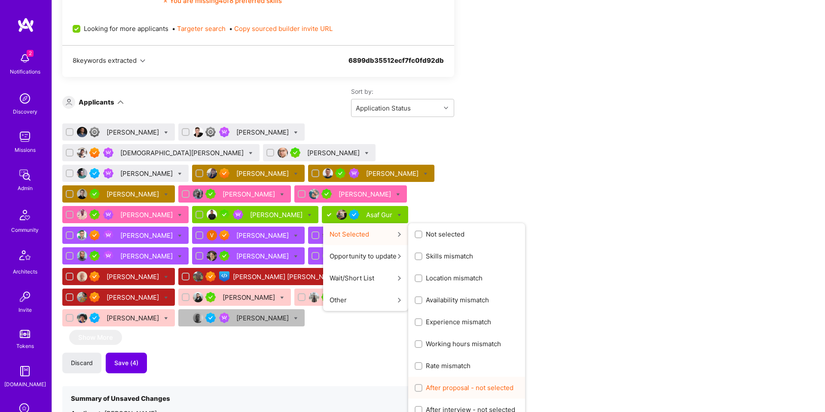
click at [408, 393] on div "After proposal - not selected" at bounding box center [466, 388] width 117 height 22
click at [426, 386] on span "After proposal - not selected" at bounding box center [470, 387] width 88 height 9
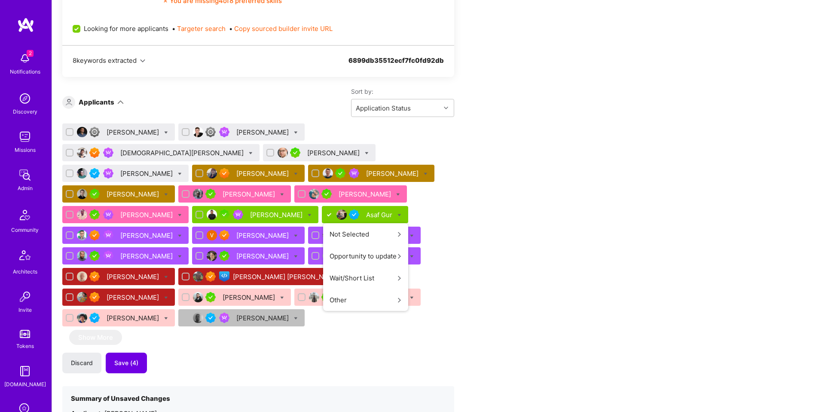
click at [0, 0] on input "After proposal - not selected" at bounding box center [0, 0] width 0 height 0
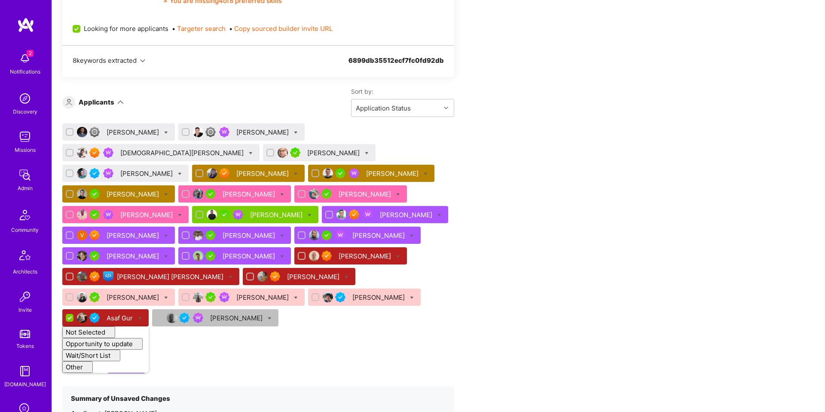
checkbox input "false"
drag, startPoint x: 466, startPoint y: 179, endPoint x: 387, endPoint y: 187, distance: 78.6
click at [312, 213] on icon at bounding box center [310, 215] width 4 height 4
checkbox input "true"
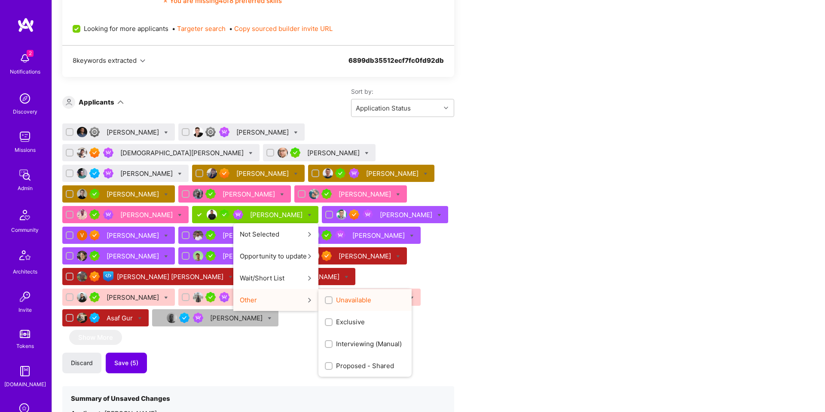
click at [412, 289] on div "Unavailable" at bounding box center [365, 300] width 93 height 22
click at [333, 297] on input "Unavailable" at bounding box center [330, 300] width 6 height 6
checkbox input "true"
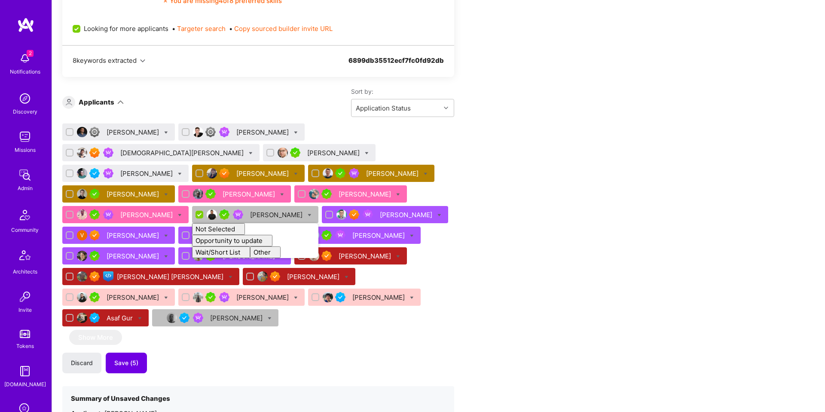
checkbox input "false"
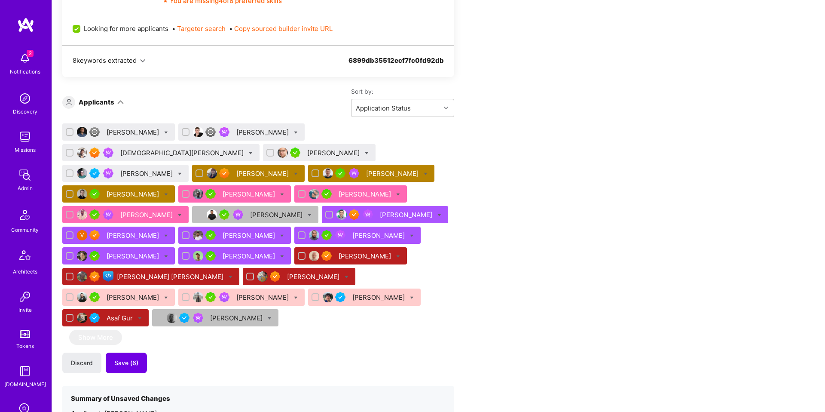
click at [184, 132] on input "checkbox" at bounding box center [187, 132] width 6 height 6
checkbox input "true"
click at [70, 131] on input "checkbox" at bounding box center [70, 132] width 6 height 6
checkbox input "true"
drag, startPoint x: 68, startPoint y: 152, endPoint x: 74, endPoint y: 153, distance: 5.7
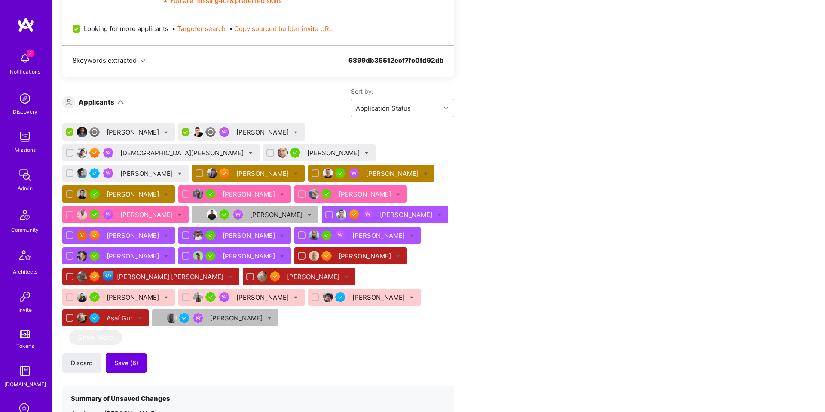
click at [268, 152] on input "checkbox" at bounding box center [271, 153] width 6 height 6
checkbox input "true"
click at [74, 149] on div at bounding box center [70, 153] width 8 height 8
click at [74, 150] on input "checkbox" at bounding box center [70, 153] width 6 height 6
checkbox input "true"
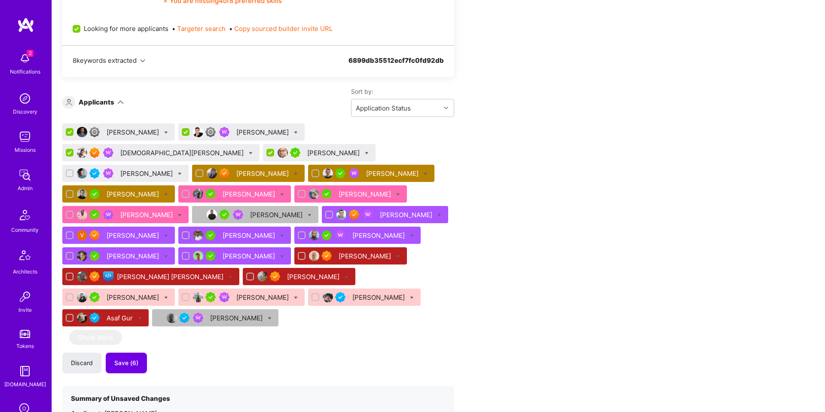
click at [294, 131] on icon at bounding box center [296, 133] width 4 height 4
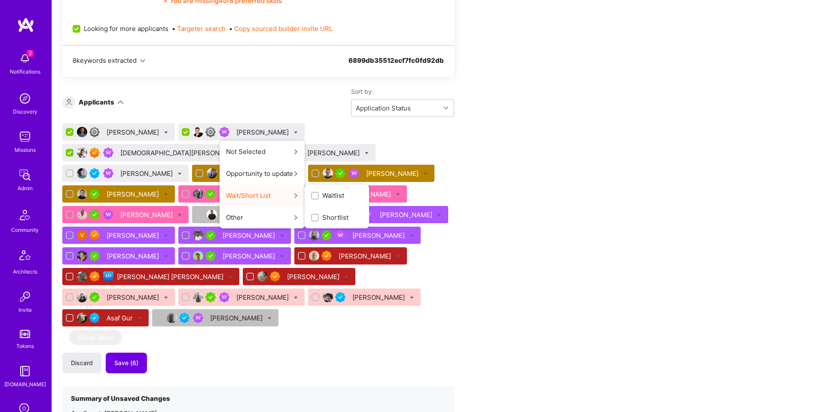
click at [322, 215] on span "Shortlist" at bounding box center [335, 217] width 26 height 9
click at [0, 0] on input "Shortlist" at bounding box center [0, 0] width 0 height 0
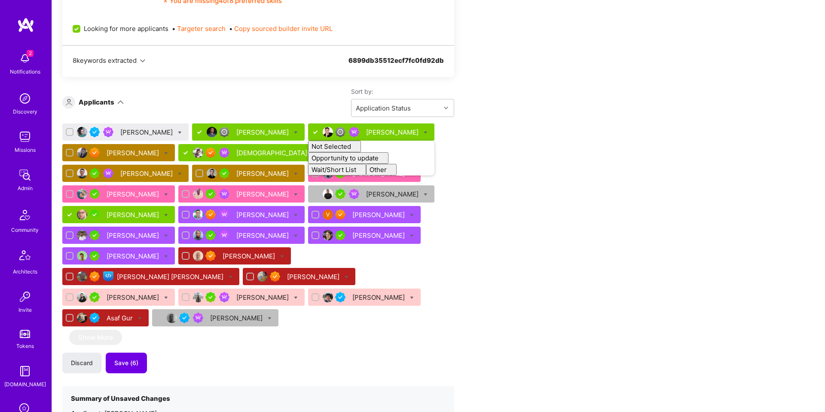
checkbox input "false"
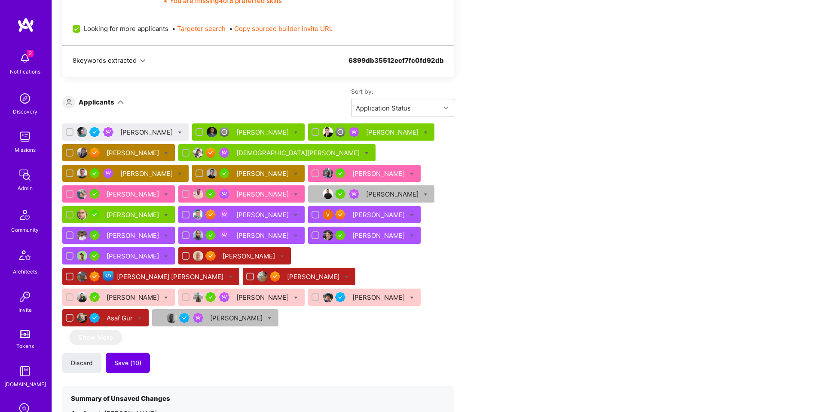
drag, startPoint x: 466, startPoint y: 156, endPoint x: 424, endPoint y: 158, distance: 42.2
click at [181, 131] on icon at bounding box center [180, 133] width 4 height 4
checkbox input "true"
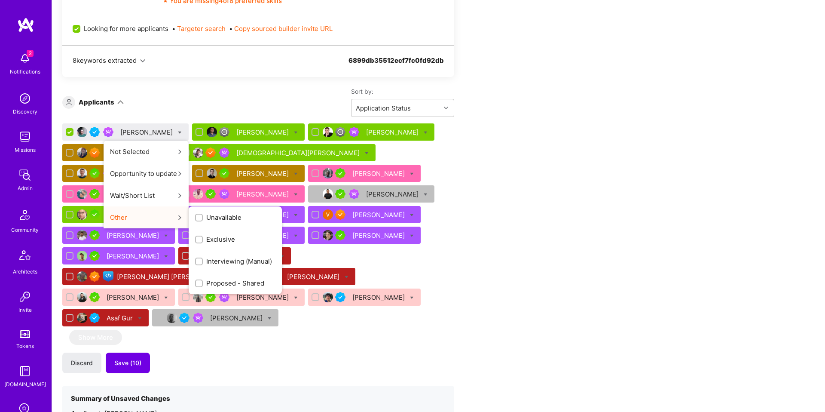
click at [240, 219] on span "Unavailable" at bounding box center [223, 217] width 35 height 9
click at [203, 219] on input "Unavailable" at bounding box center [200, 218] width 6 height 6
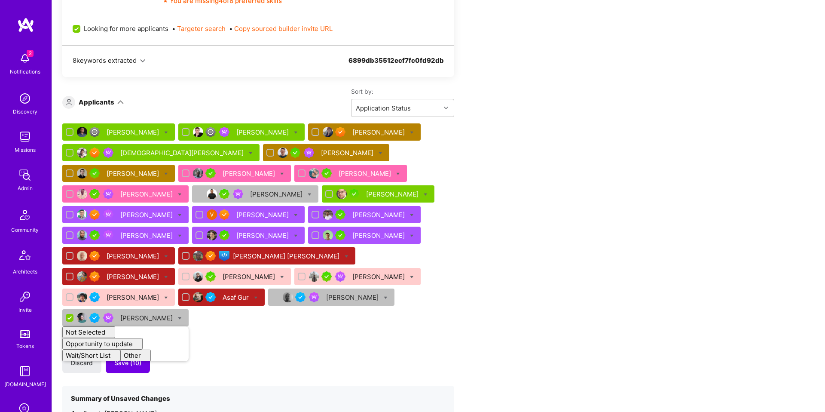
checkbox input "false"
click at [379, 153] on icon at bounding box center [381, 153] width 4 height 4
checkbox input "true"
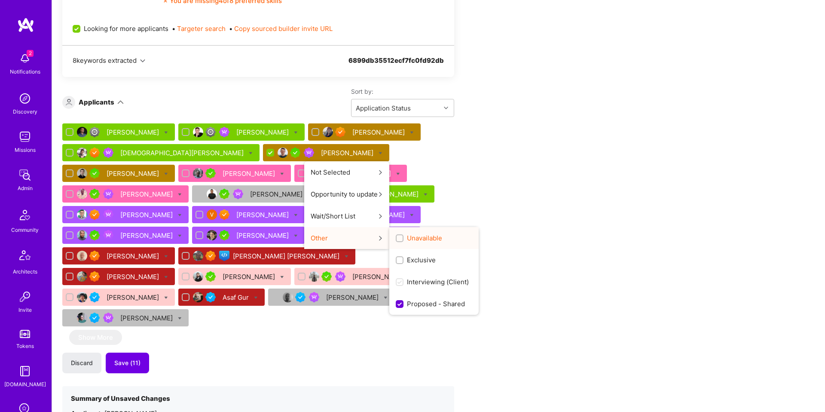
click at [407, 242] on span "Unavailable" at bounding box center [424, 237] width 35 height 9
click at [398, 242] on input "Unavailable" at bounding box center [401, 239] width 6 height 6
checkbox input "true"
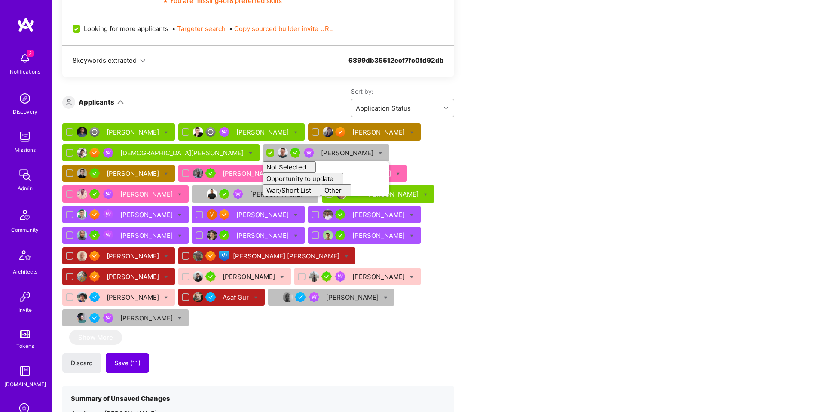
checkbox input "false"
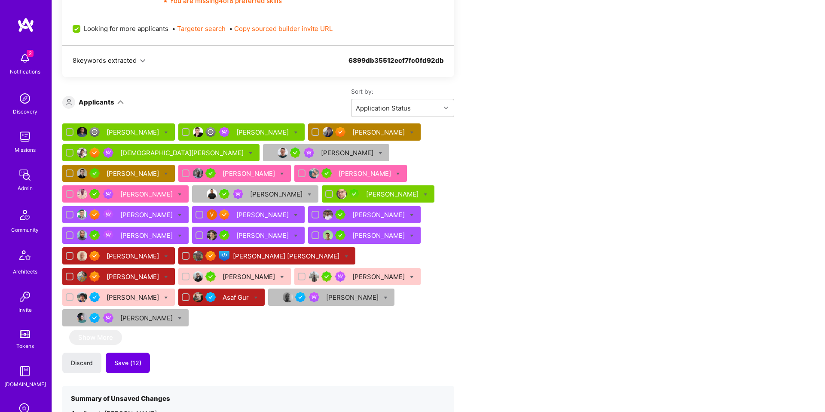
click at [410, 132] on icon at bounding box center [412, 133] width 4 height 4
click at [313, 133] on input "checkbox" at bounding box center [317, 133] width 8 height 8
checkbox input "false"
click at [190, 175] on input "checkbox" at bounding box center [187, 174] width 6 height 6
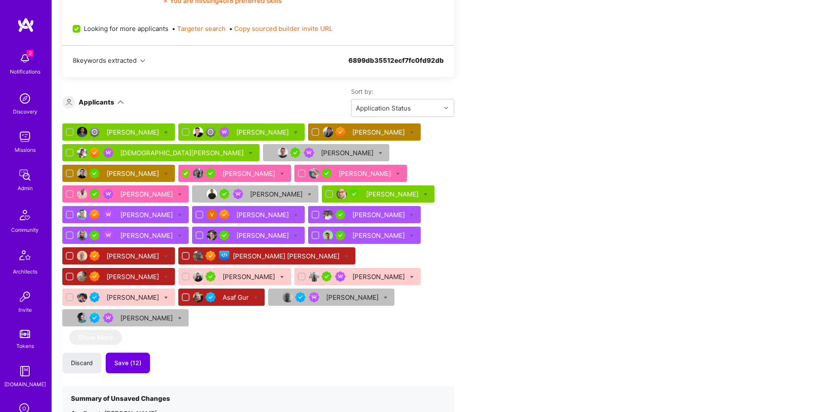
drag, startPoint x: 190, startPoint y: 173, endPoint x: 251, endPoint y: 174, distance: 61.0
click at [190, 173] on input "checkbox" at bounding box center [187, 174] width 8 height 8
click at [189, 174] on input "checkbox" at bounding box center [187, 174] width 6 height 6
checkbox input "true"
click at [67, 194] on input "checkbox" at bounding box center [70, 194] width 6 height 6
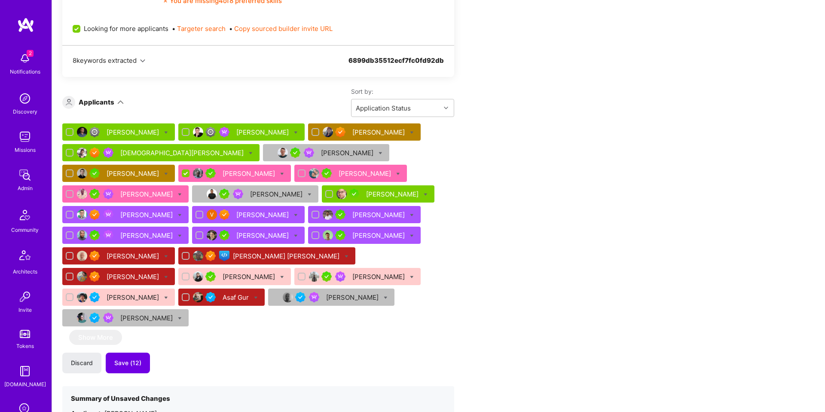
checkbox input "true"
click at [280, 173] on icon at bounding box center [282, 174] width 4 height 4
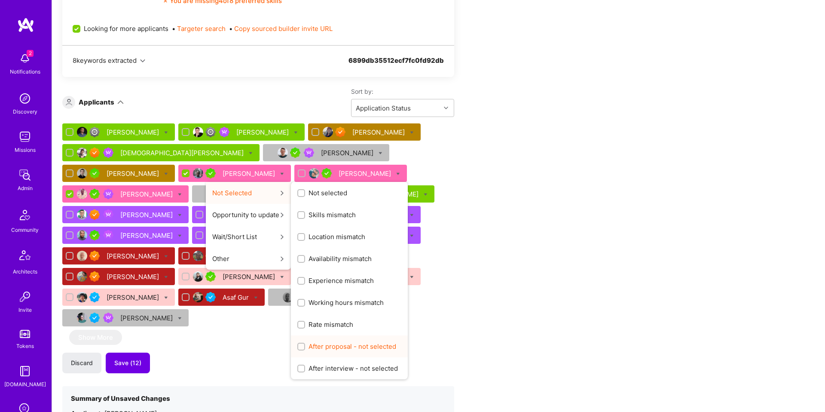
click at [359, 349] on span "After proposal - not selected" at bounding box center [353, 346] width 88 height 9
click at [305, 349] on input "After proposal - not selected" at bounding box center [302, 347] width 6 height 6
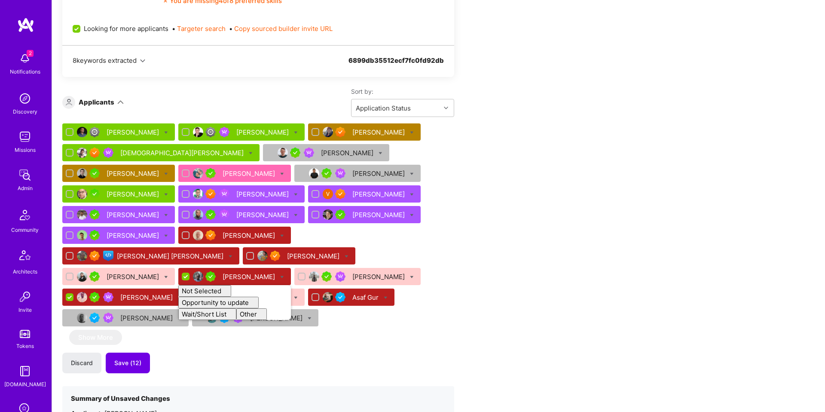
checkbox input "false"
click at [280, 173] on icon at bounding box center [282, 174] width 4 height 4
checkbox input "true"
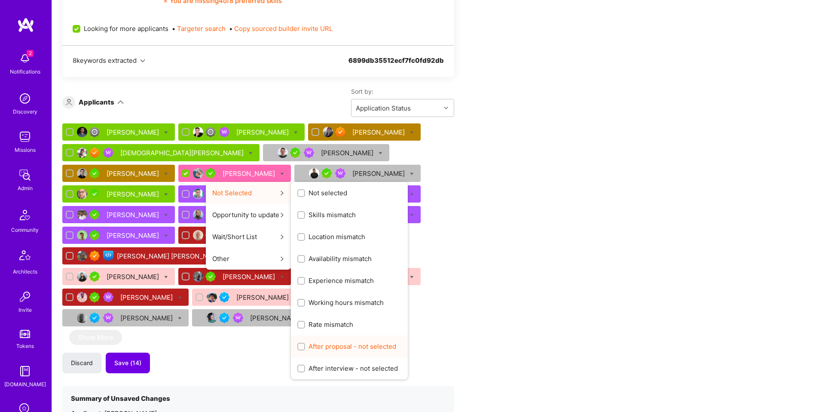
click at [337, 347] on span "After proposal - not selected" at bounding box center [353, 346] width 88 height 9
click at [305, 347] on input "After proposal - not selected" at bounding box center [302, 347] width 6 height 6
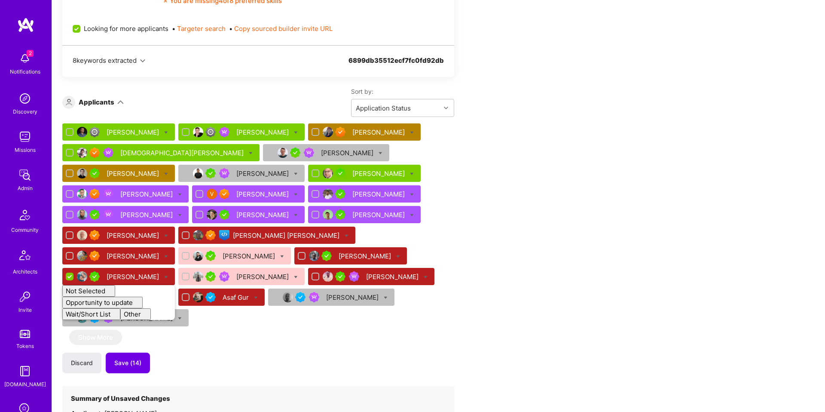
checkbox input "false"
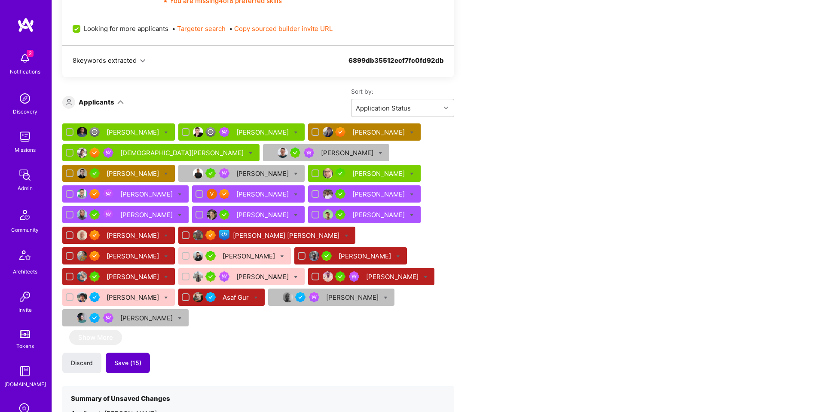
click at [132, 359] on span "Save (15)" at bounding box center [127, 363] width 27 height 9
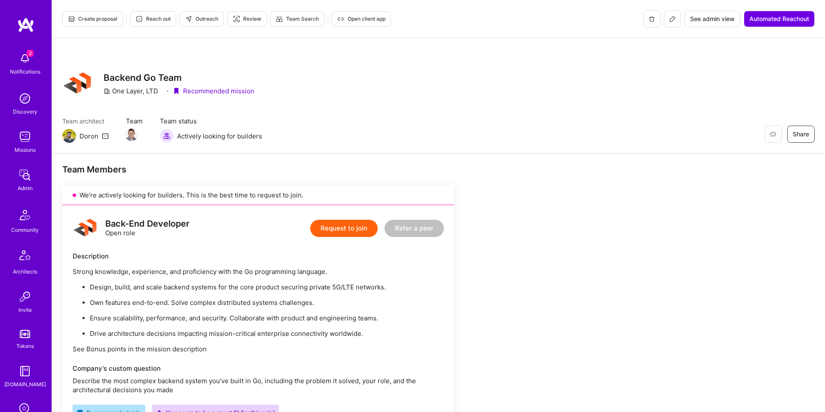
click at [86, 17] on span "Create proposal" at bounding box center [92, 19] width 49 height 8
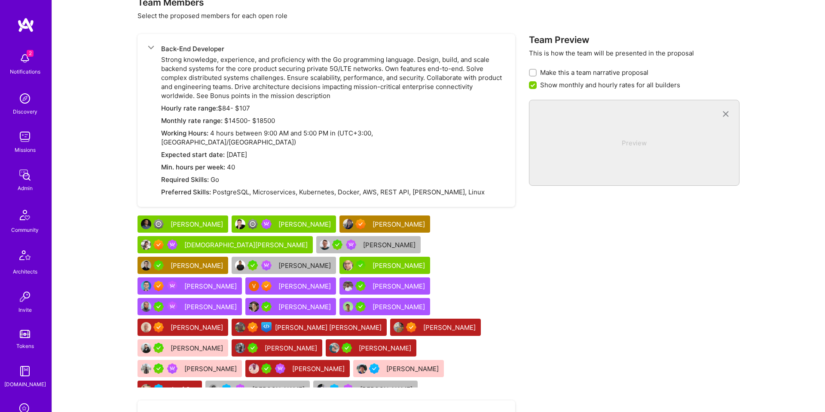
scroll to position [479, 0]
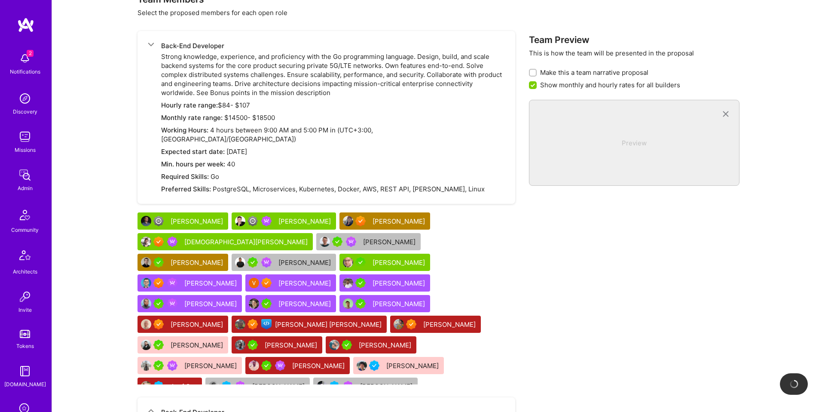
checkbox input "false"
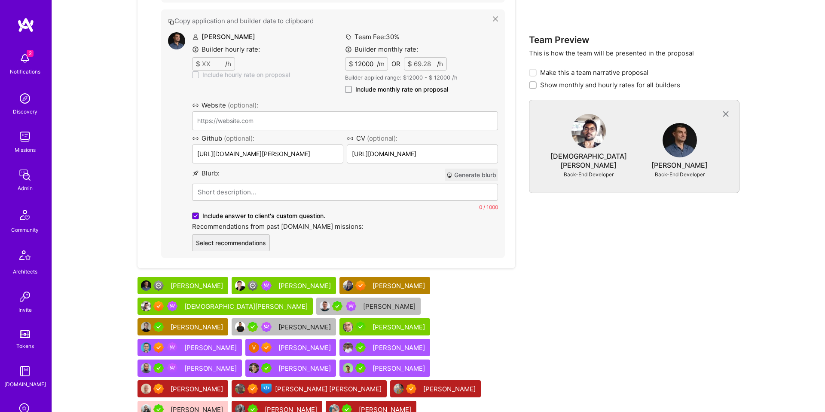
scroll to position [941, 0]
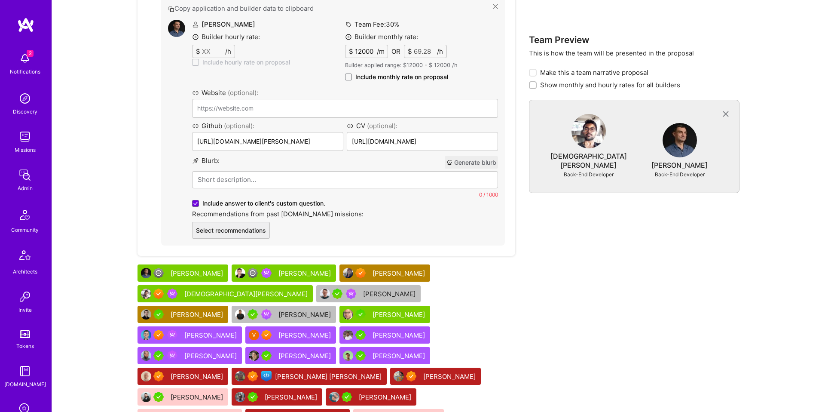
click at [196, 269] on div "[PERSON_NAME]" at bounding box center [198, 273] width 54 height 9
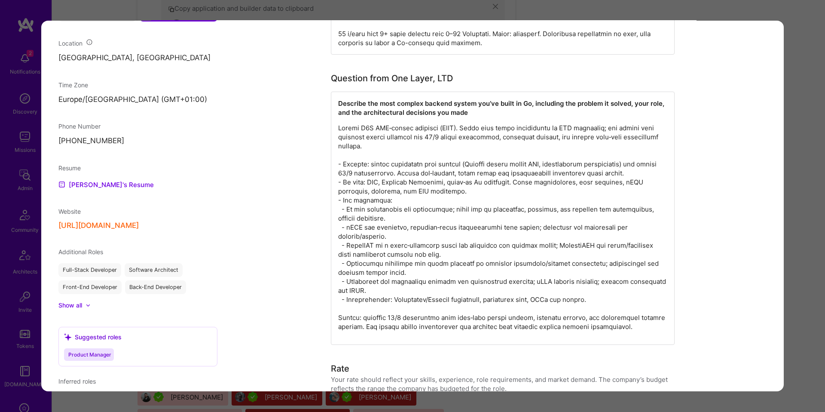
scroll to position [668, 0]
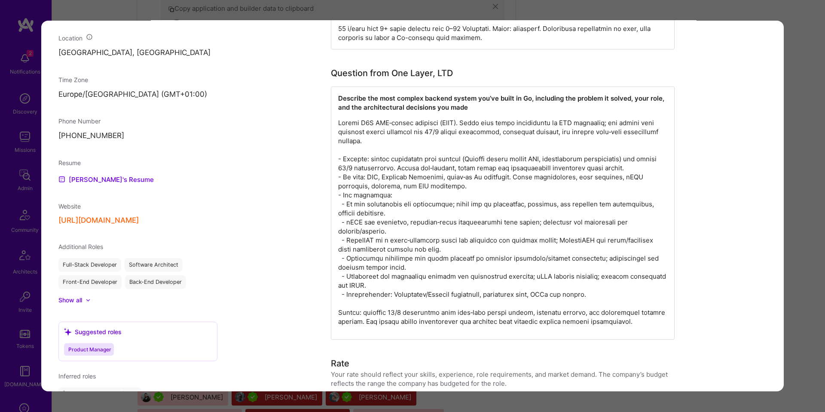
click at [793, 182] on div "Evaluation scores Expertise level Good Interpersonal skills Good English profic…" at bounding box center [412, 206] width 825 height 412
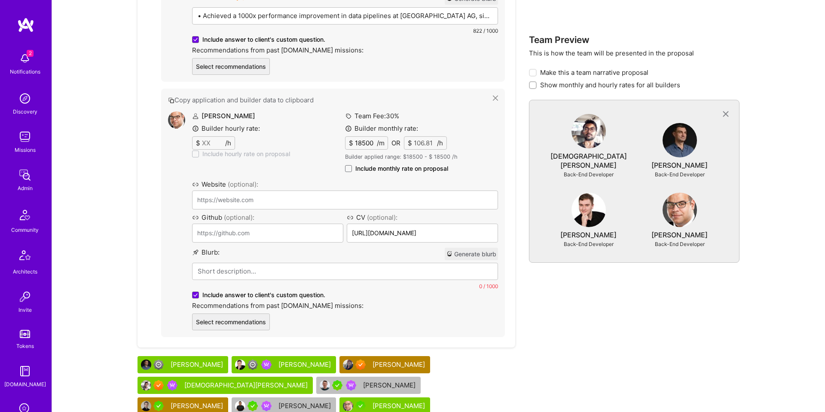
scroll to position [1364, 0]
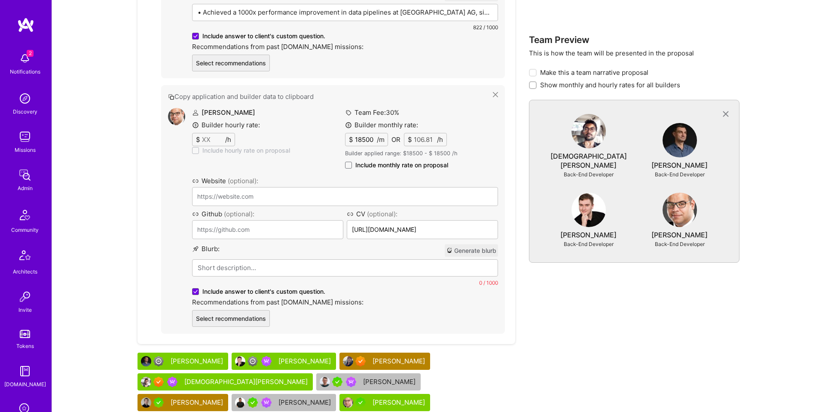
click at [276, 263] on p at bounding box center [345, 267] width 295 height 9
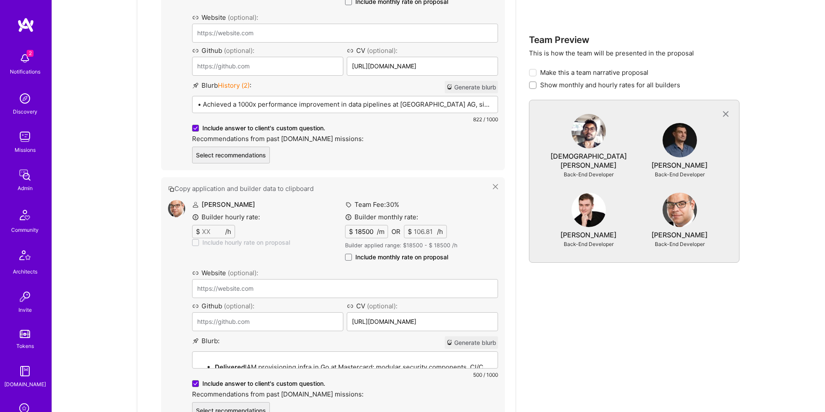
scroll to position [1270, 0]
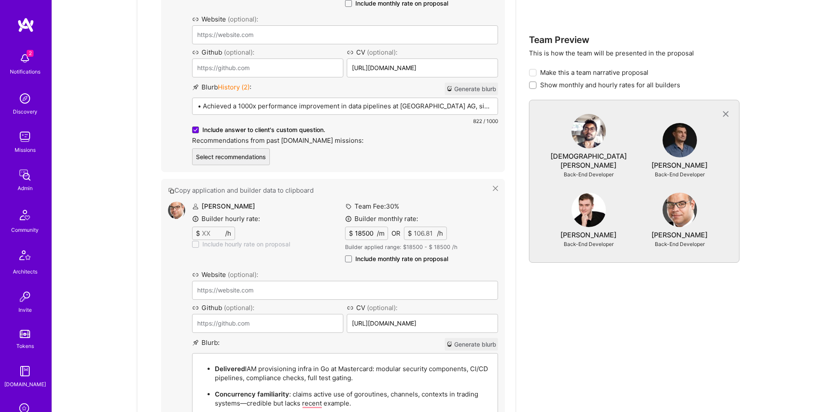
click at [288, 98] on div "• Achieved a 1000x performance improvement in data pipelines at [GEOGRAPHIC_DAT…" at bounding box center [345, 140] width 305 height 84
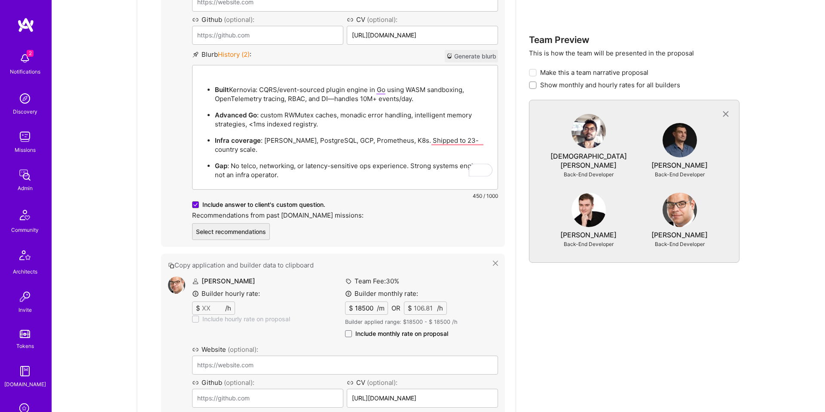
scroll to position [1300, 0]
click at [218, 164] on strong "Gap" at bounding box center [221, 168] width 12 height 8
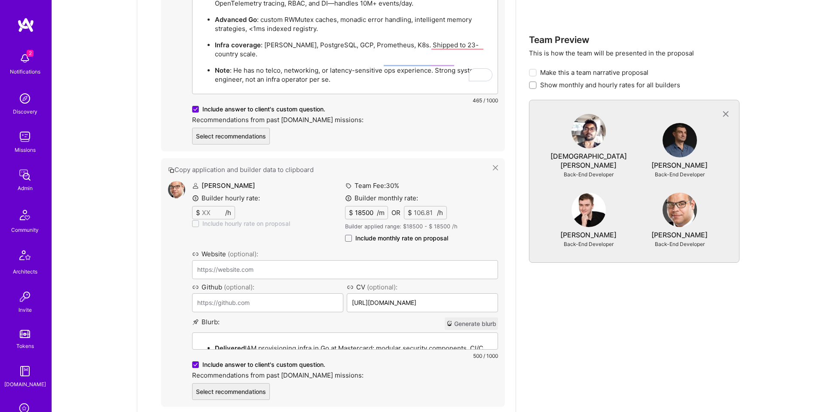
scroll to position [1432, 0]
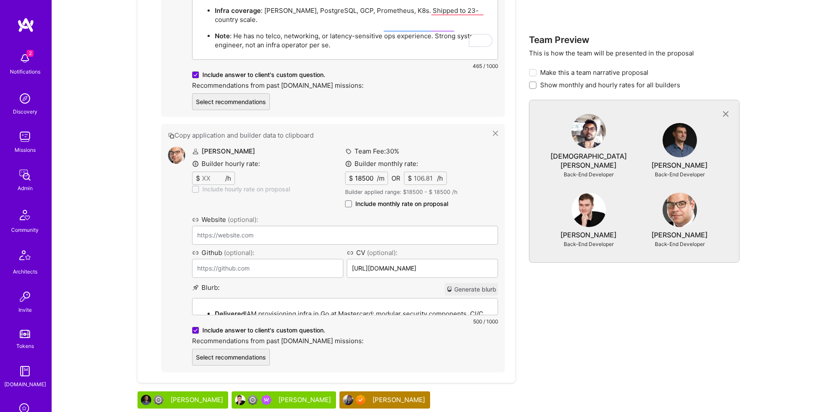
click at [301, 298] on div "Delivered IAM provisioning infra in Go at Mastercard: modular security componen…" at bounding box center [345, 337] width 305 height 79
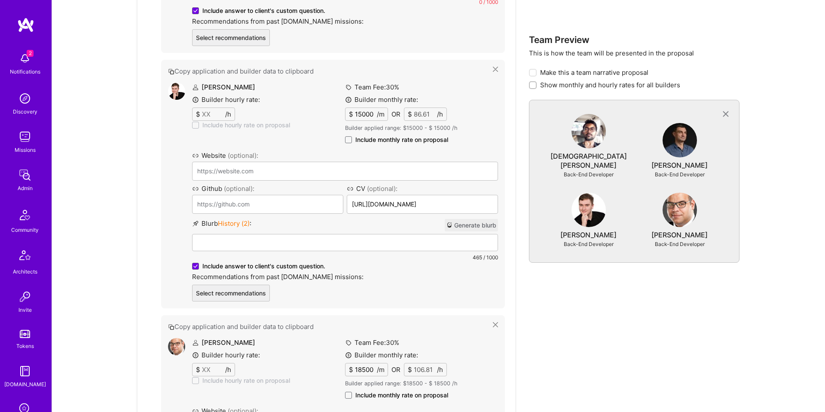
scroll to position [1128, 0]
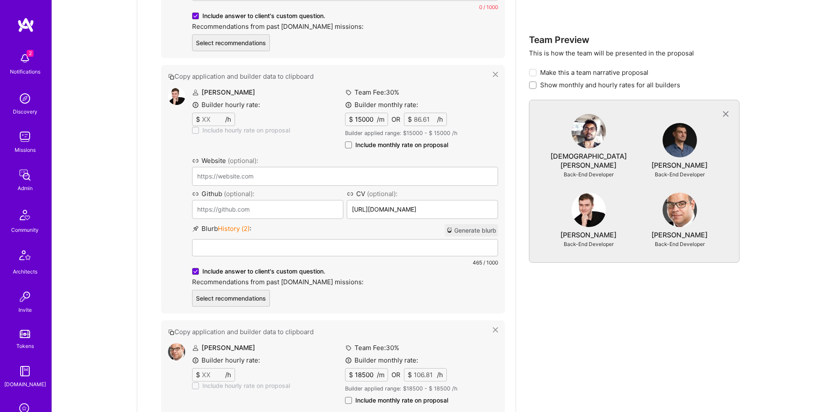
click at [319, 229] on div "Blurb History ( 2 ) : Generate blurb Built Kernovia: CQRS/event-sourced plugin …" at bounding box center [345, 245] width 306 height 43
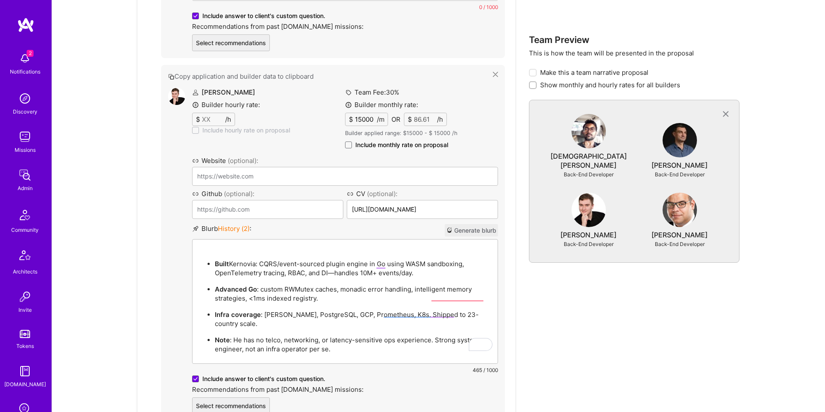
click at [318, 243] on p "To enrich screen reader interactions, please activate Accessibility in Grammarl…" at bounding box center [345, 247] width 295 height 9
click at [317, 243] on p "To enrich screen reader interactions, please activate Accessibility in Grammarl…" at bounding box center [345, 247] width 295 height 9
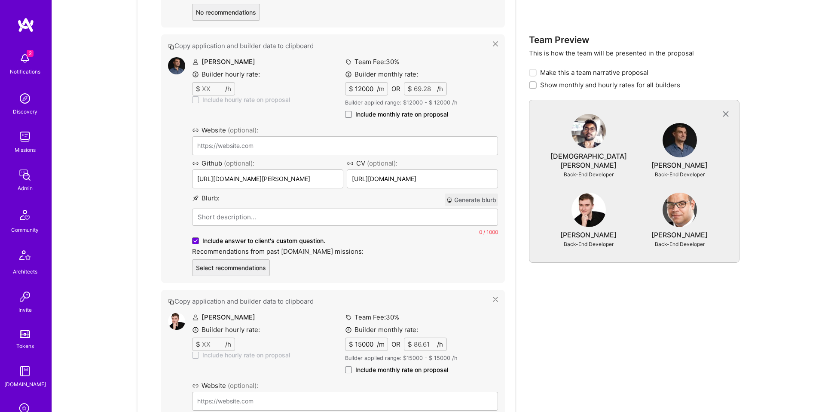
scroll to position [902, 0]
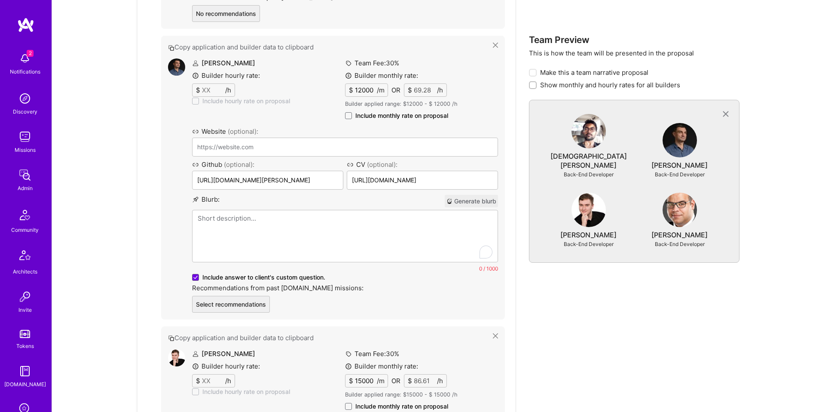
click at [269, 214] on p "To enrich screen reader interactions, please activate Accessibility in Grammarl…" at bounding box center [345, 218] width 295 height 9
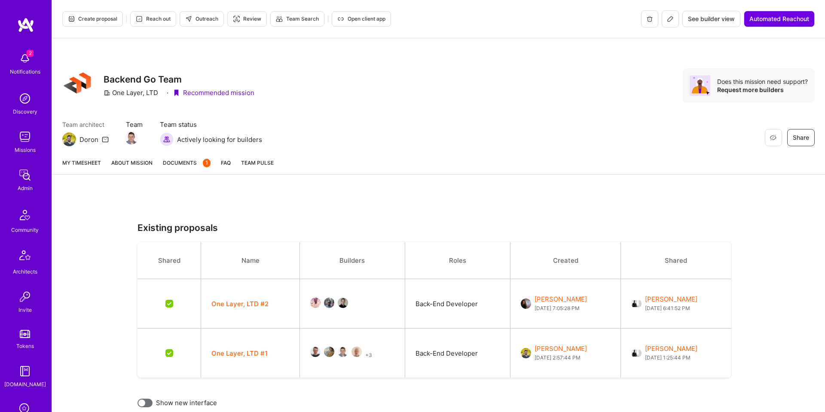
scroll to position [727, 0]
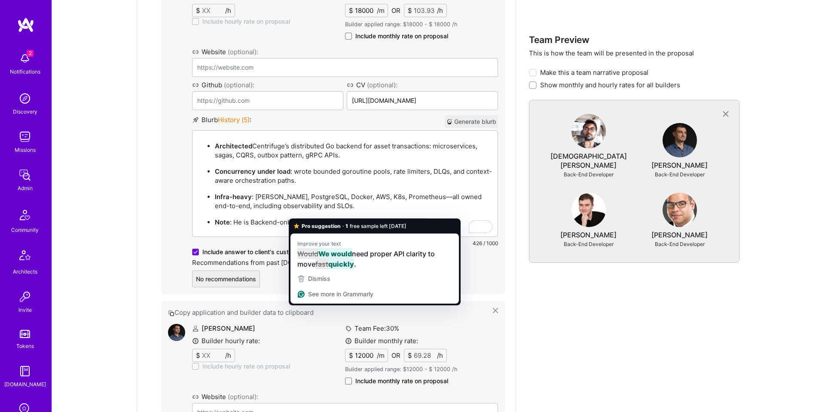
click at [310, 218] on p "Note : He is Backend-only. Would need proper API clarity to move fast." at bounding box center [354, 222] width 278 height 9
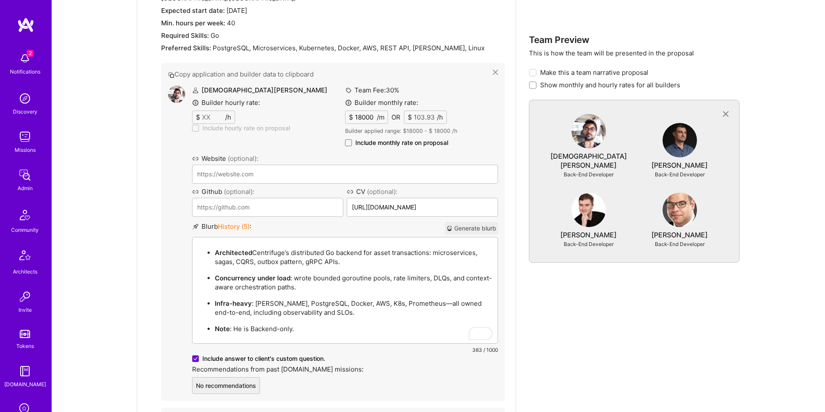
scroll to position [616, 0]
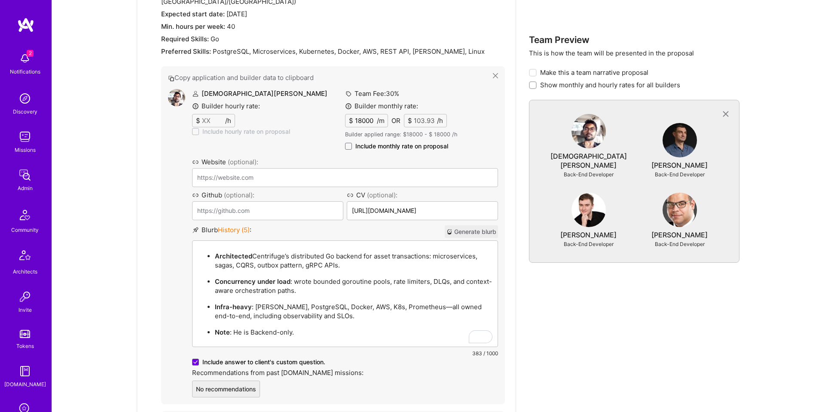
click at [372, 142] on span "Include monthly rate on proposal" at bounding box center [402, 146] width 93 height 9
click at [0, 0] on input "Include monthly rate on proposal" at bounding box center [0, 0] width 0 height 0
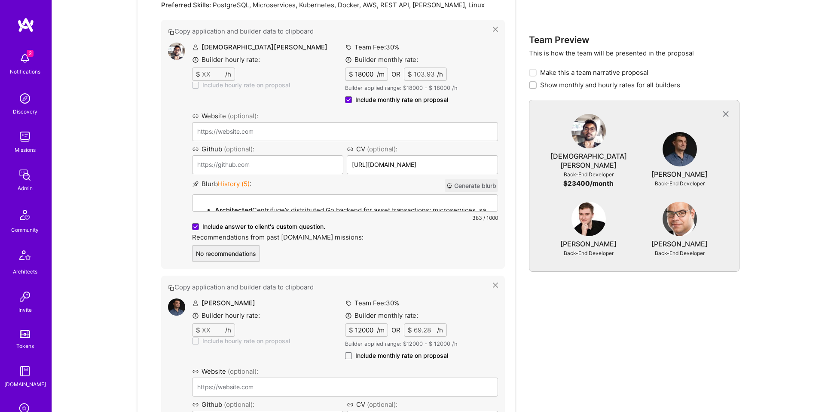
scroll to position [684, 0]
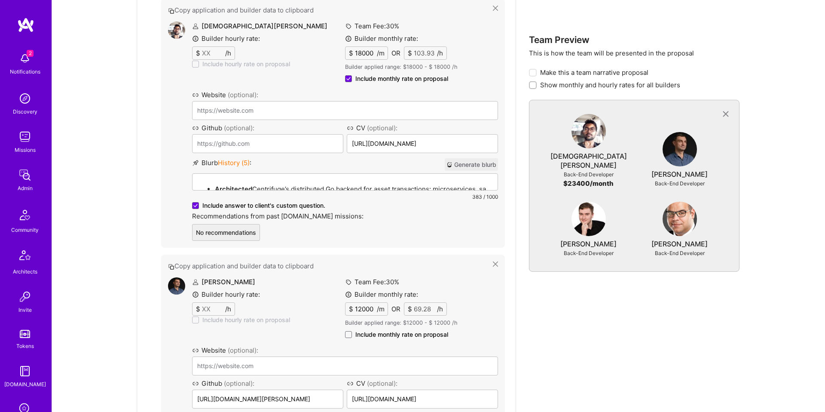
click at [369, 330] on span "Include monthly rate on proposal" at bounding box center [402, 334] width 93 height 9
click at [0, 0] on input "Include monthly rate on proposal" at bounding box center [0, 0] width 0 height 0
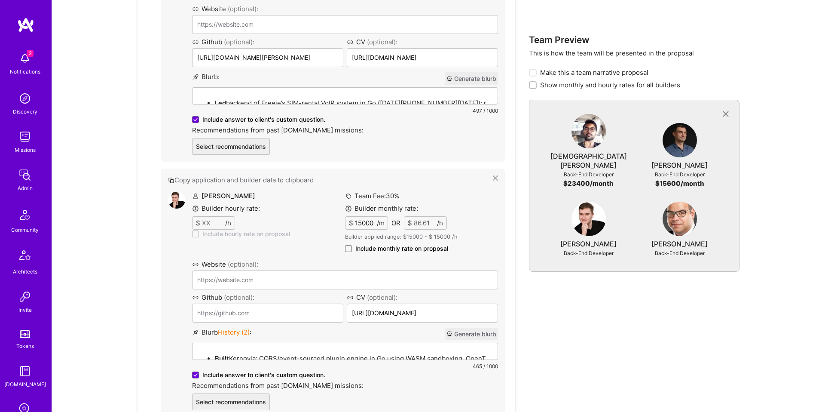
scroll to position [1030, 0]
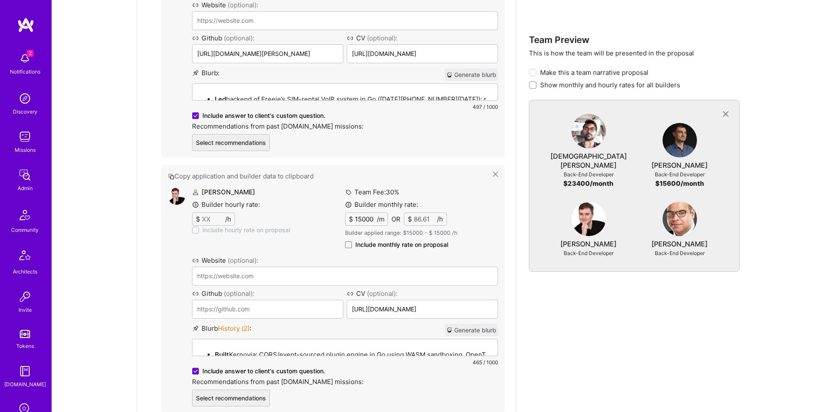
click at [401, 240] on span "Include monthly rate on proposal" at bounding box center [402, 244] width 93 height 9
click at [0, 0] on input "Include monthly rate on proposal" at bounding box center [0, 0] width 0 height 0
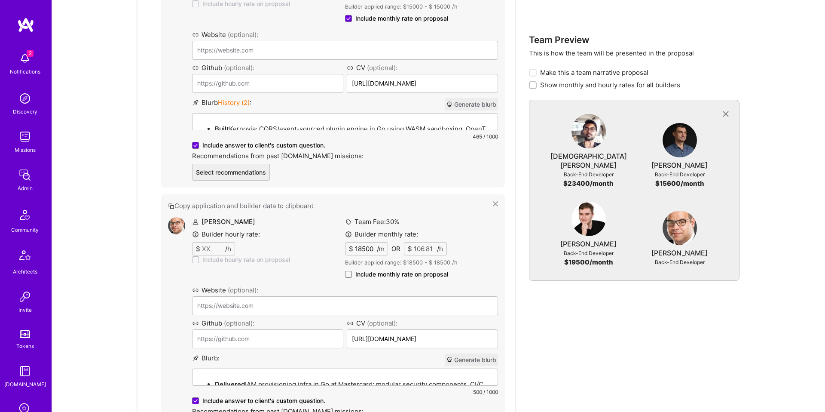
scroll to position [1267, 0]
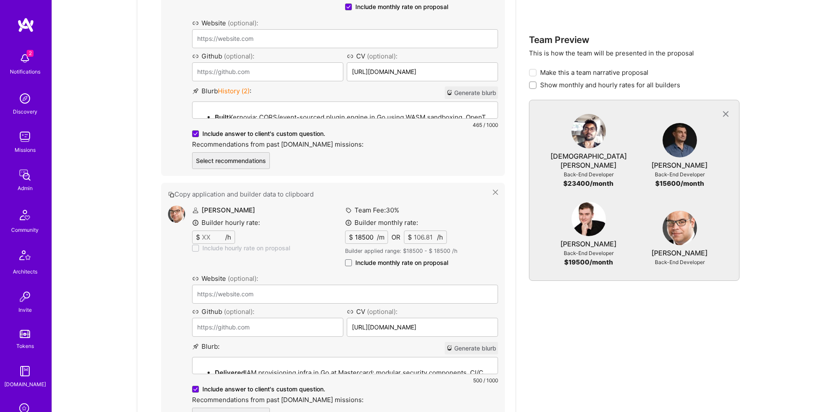
click at [395, 258] on span "Include monthly rate on proposal" at bounding box center [402, 262] width 93 height 9
click at [0, 0] on input "Include monthly rate on proposal" at bounding box center [0, 0] width 0 height 0
checkbox input "true"
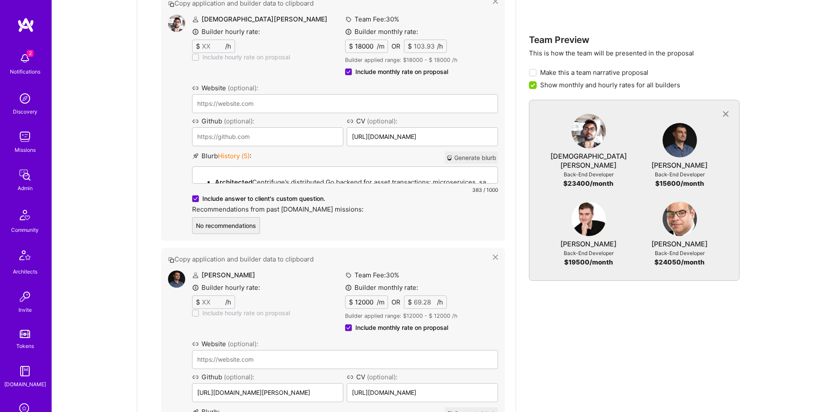
scroll to position [670, 0]
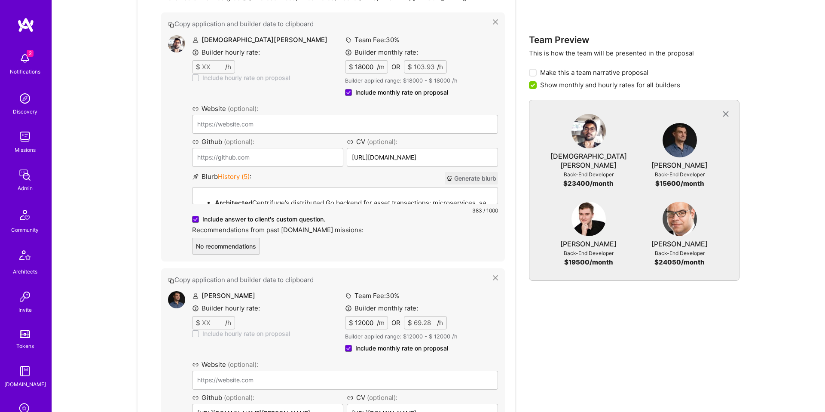
click at [366, 316] on input "12000" at bounding box center [365, 322] width 24 height 12
type input "1200"
type input "6.93"
type input "12500"
type input "72.17"
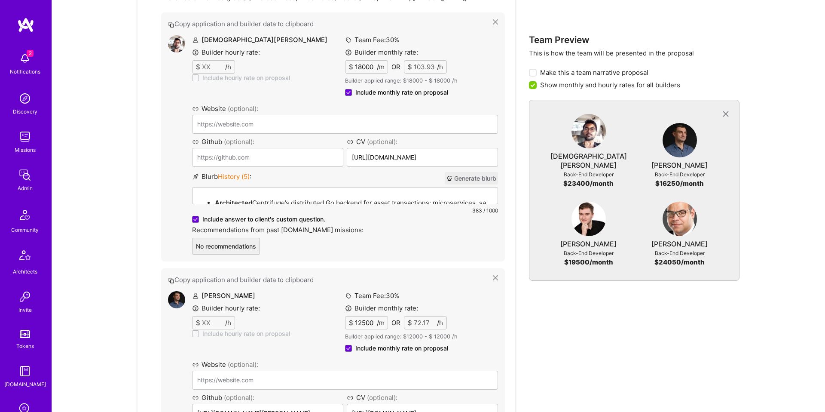
type input "1200"
type input "6.93"
type input "100"
type input "0.58"
type input "1300"
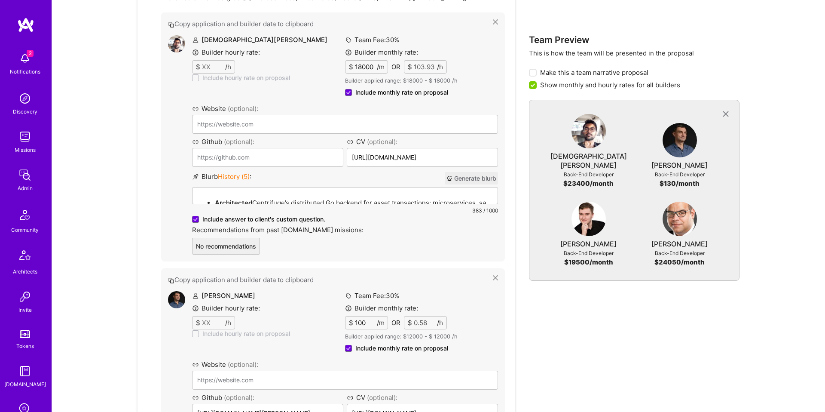
type input "7.51"
type input "13000"
type input "75.06"
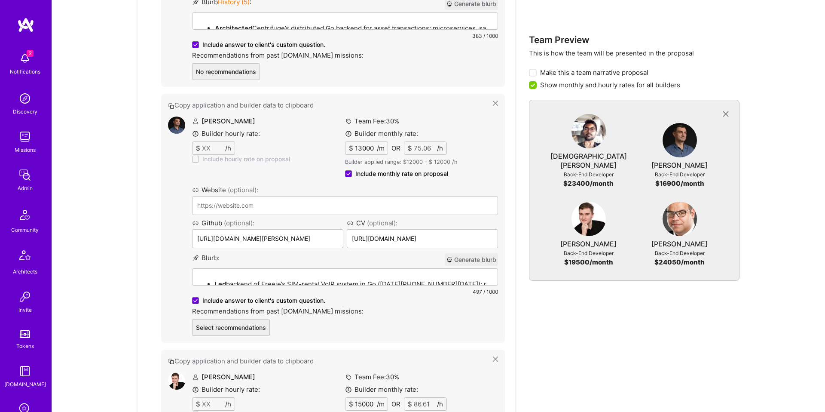
scroll to position [835, 0]
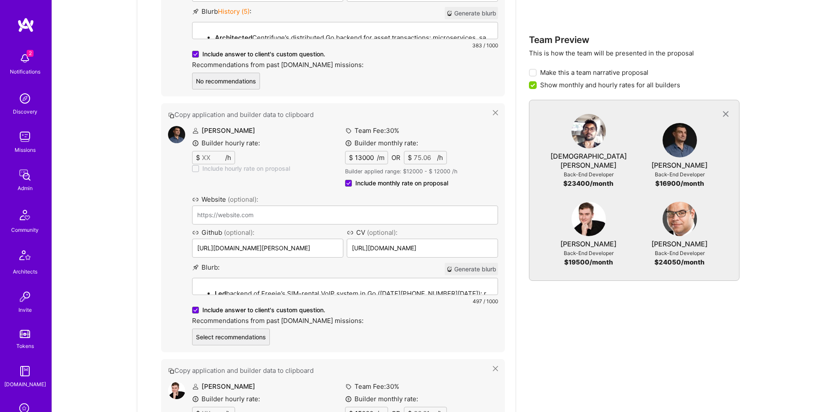
type input "13000"
click at [362, 289] on p "Led backend of Freeje’s SIM-rental VoIP system in Go (2021–2024): real-time con…" at bounding box center [354, 293] width 278 height 9
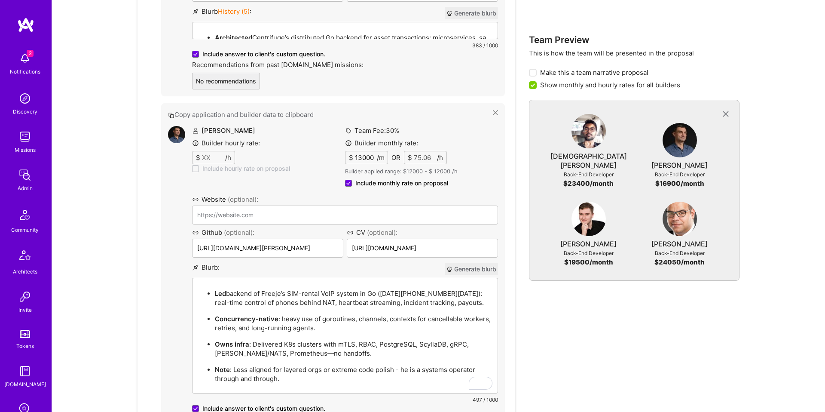
click at [325, 371] on p "Note : Less aligned for layered orgs or extreme code polish - he is a systems o…" at bounding box center [354, 374] width 278 height 18
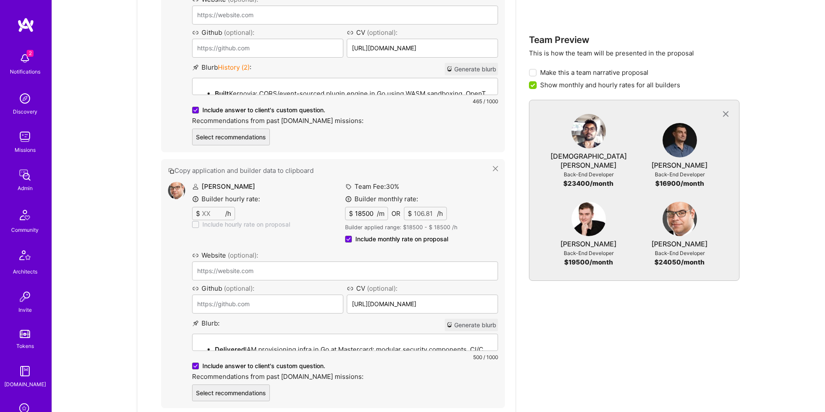
scroll to position [1781, 0]
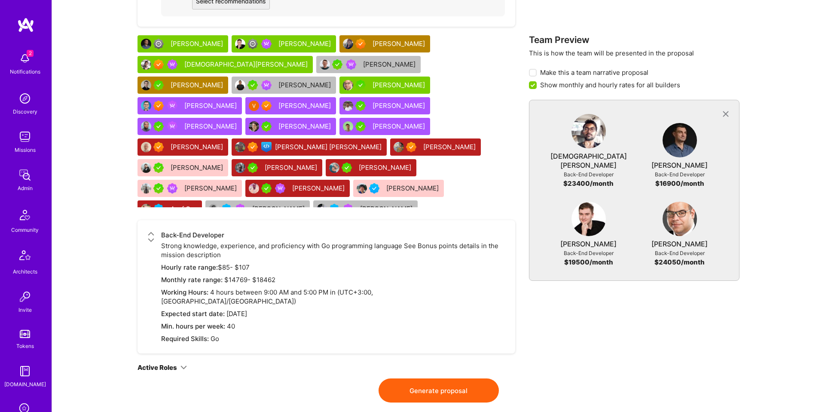
click at [461, 378] on button "Generate proposal" at bounding box center [439, 390] width 120 height 24
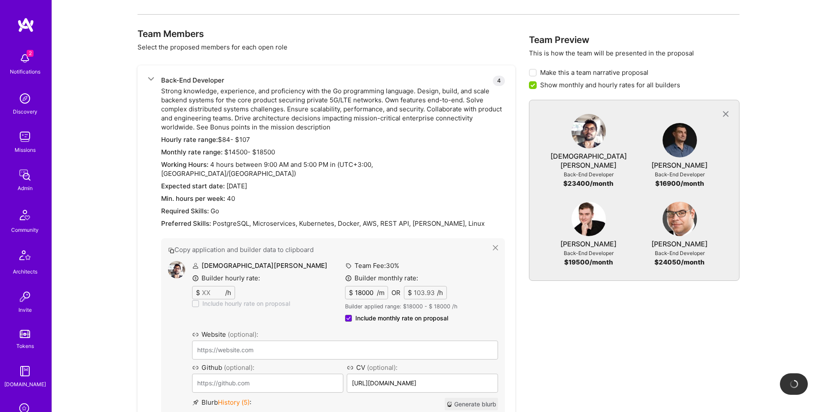
scroll to position [0, 0]
